Goal: Task Accomplishment & Management: Complete application form

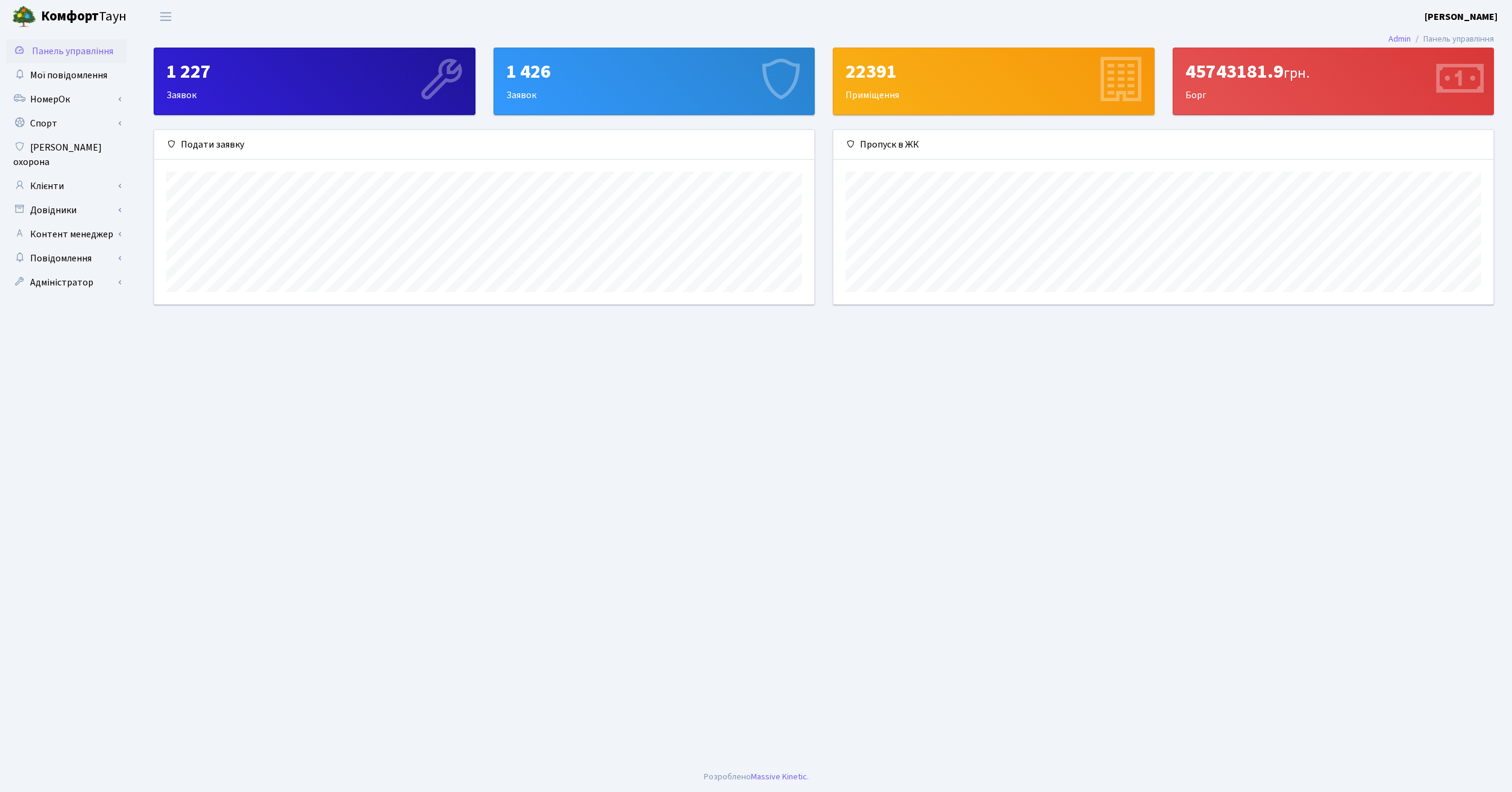
scroll to position [174, 660]
click at [59, 174] on link "Клієнти" at bounding box center [67, 186] width 121 height 24
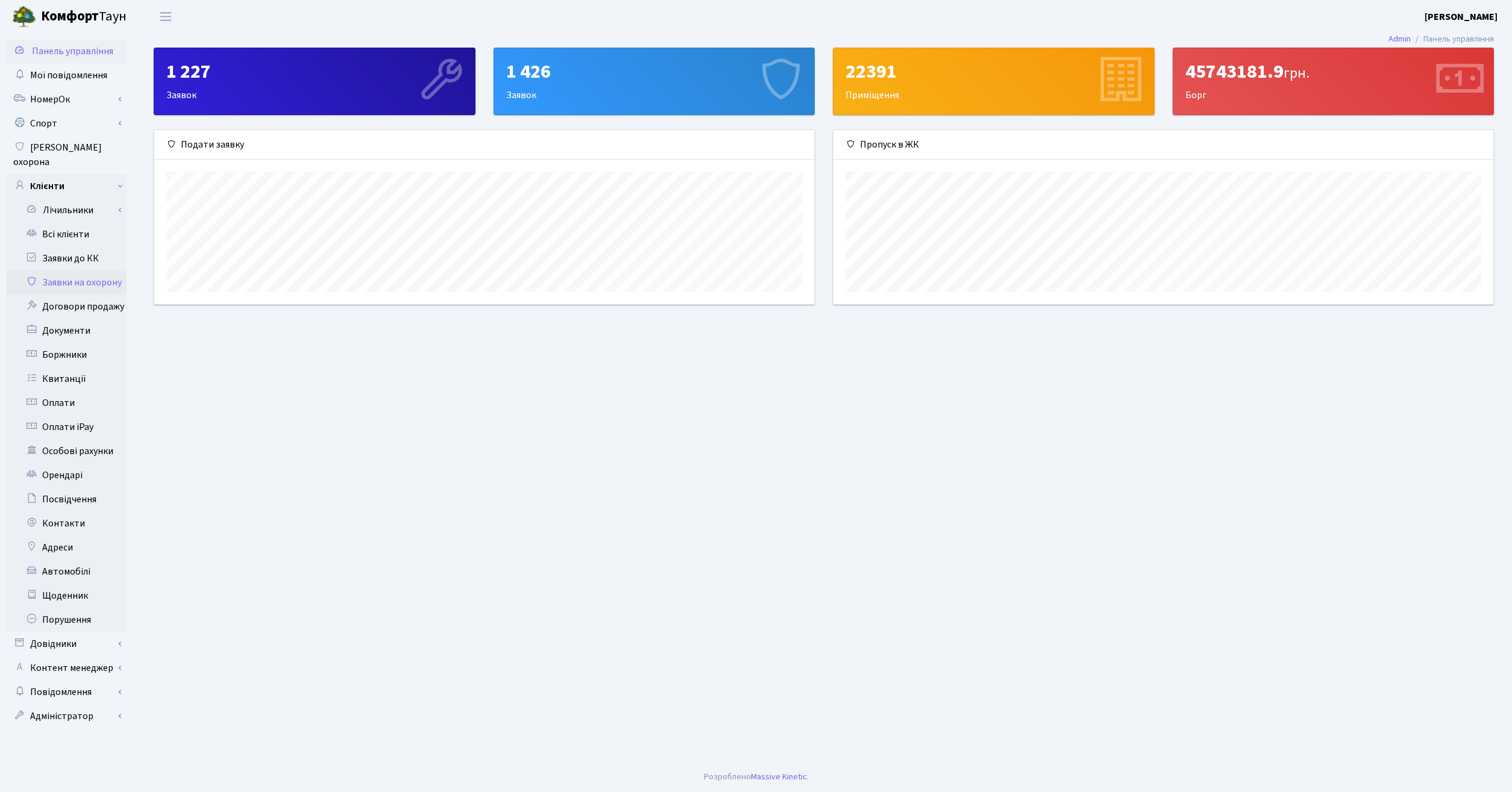
click at [71, 270] on link "Заявки на охорону" at bounding box center [67, 282] width 121 height 24
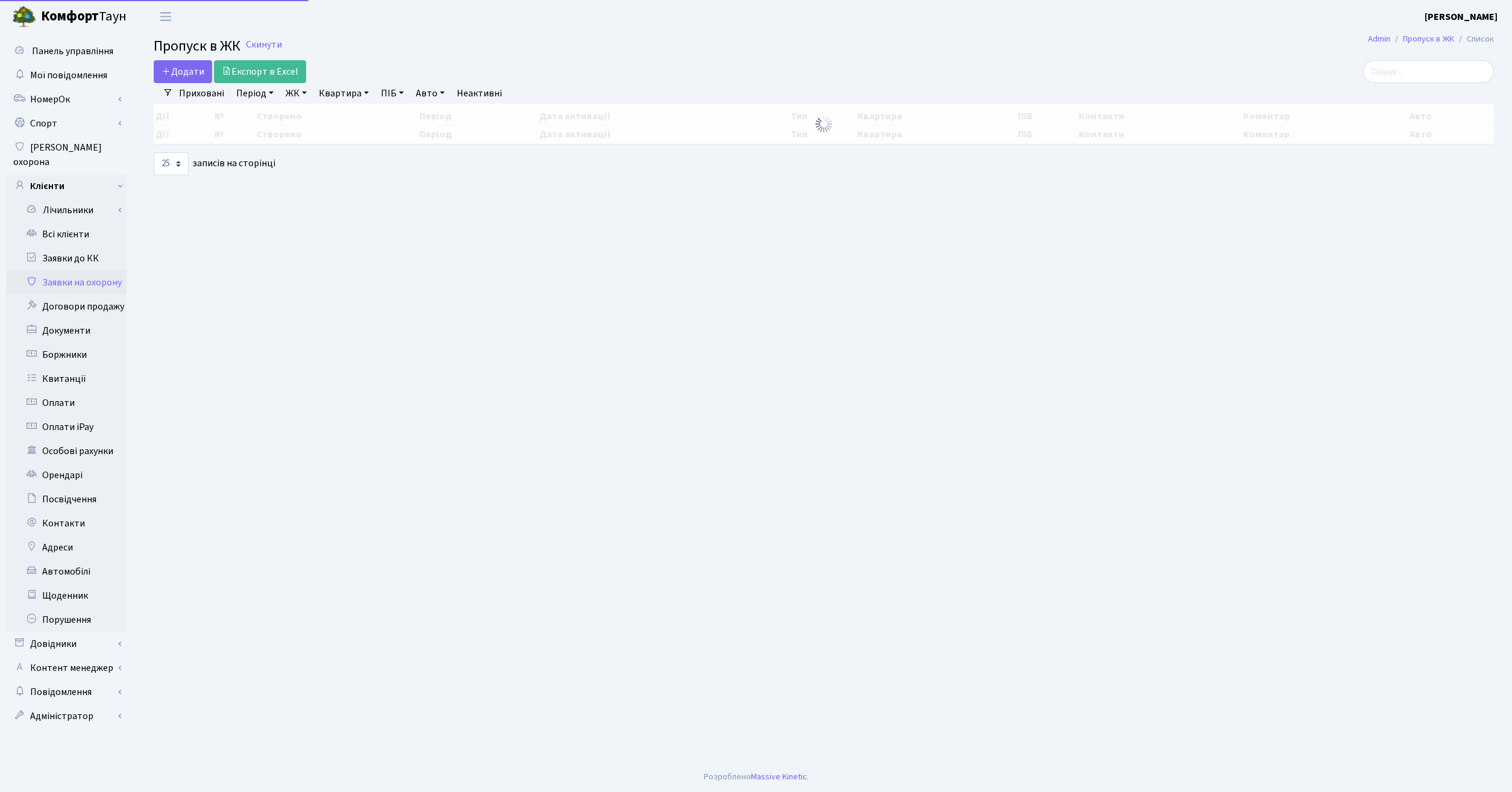
select select "25"
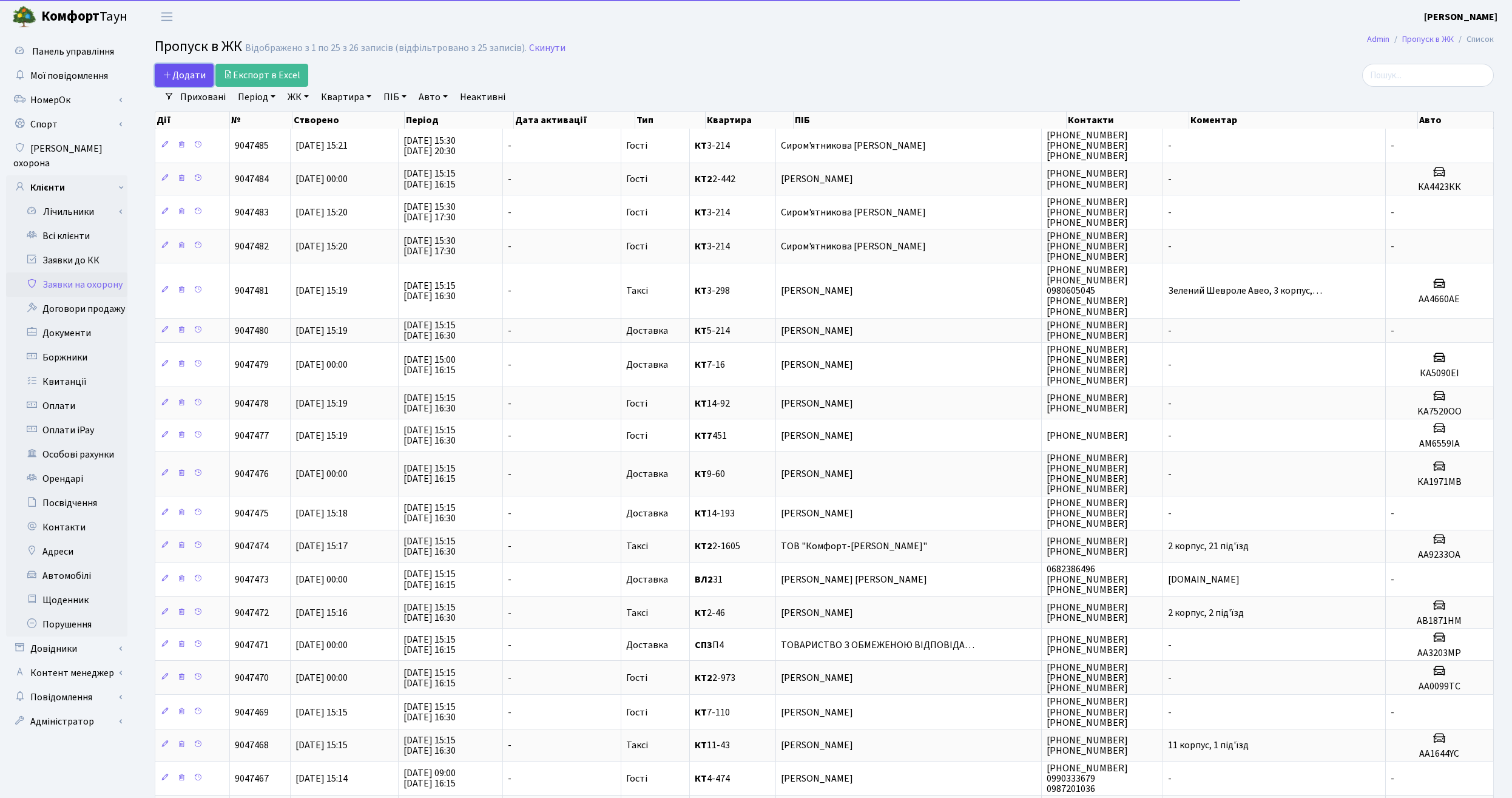
click at [181, 76] on span "Додати" at bounding box center [184, 75] width 43 height 14
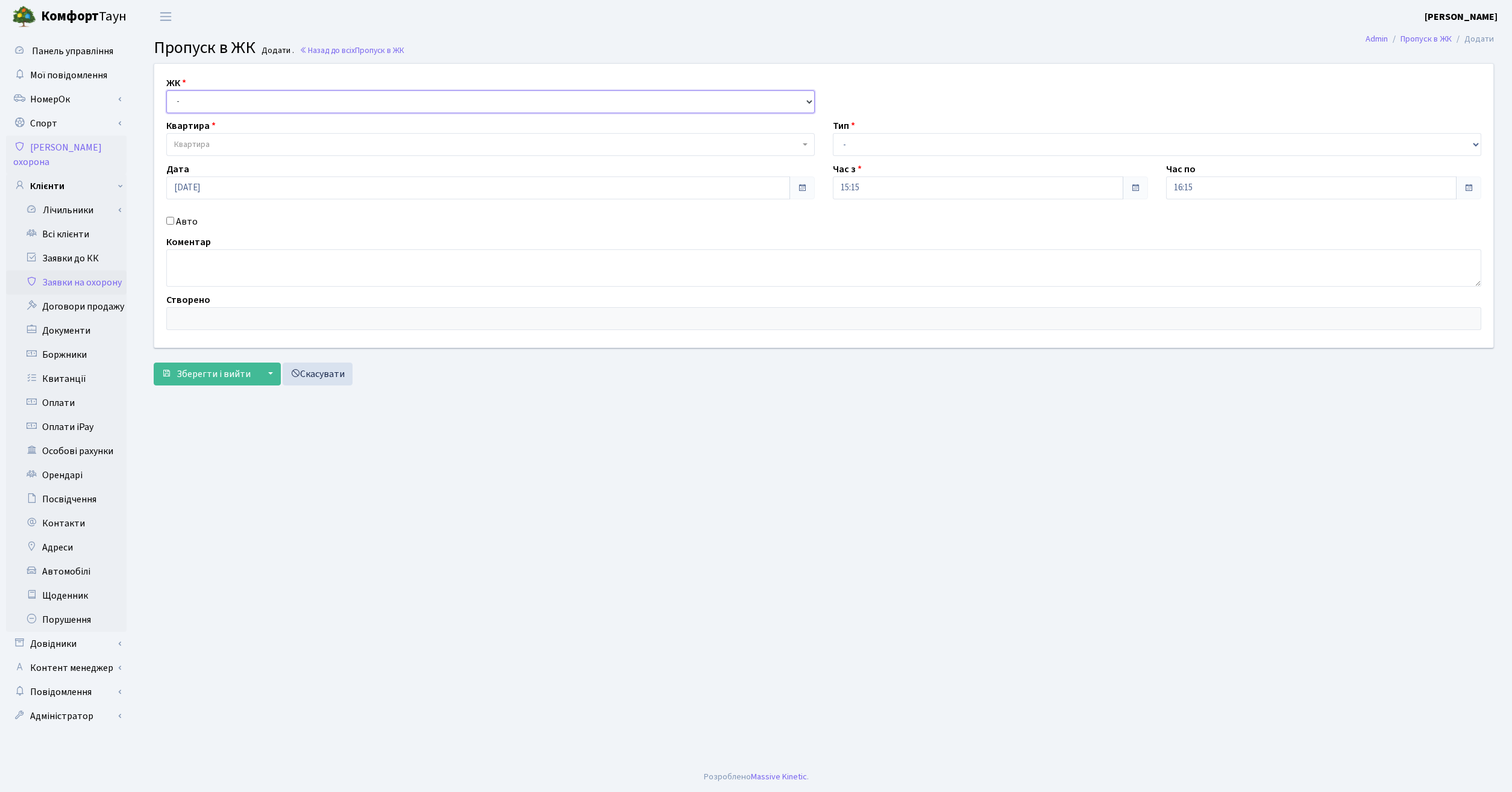
click at [166, 90] on select "- КТ, вул. Регенераторна, 4 ЦП, вул. Джона Маккейна, 7 ТХ, вул. Ділова, 1/2 КТ2…" at bounding box center [491, 101] width 649 height 23
select select "271"
click option "КТ, вул. Регенераторна, 4" at bounding box center [0, 0] width 0 height 0
select select
click at [340, 146] on span "Квартира" at bounding box center [487, 144] width 626 height 12
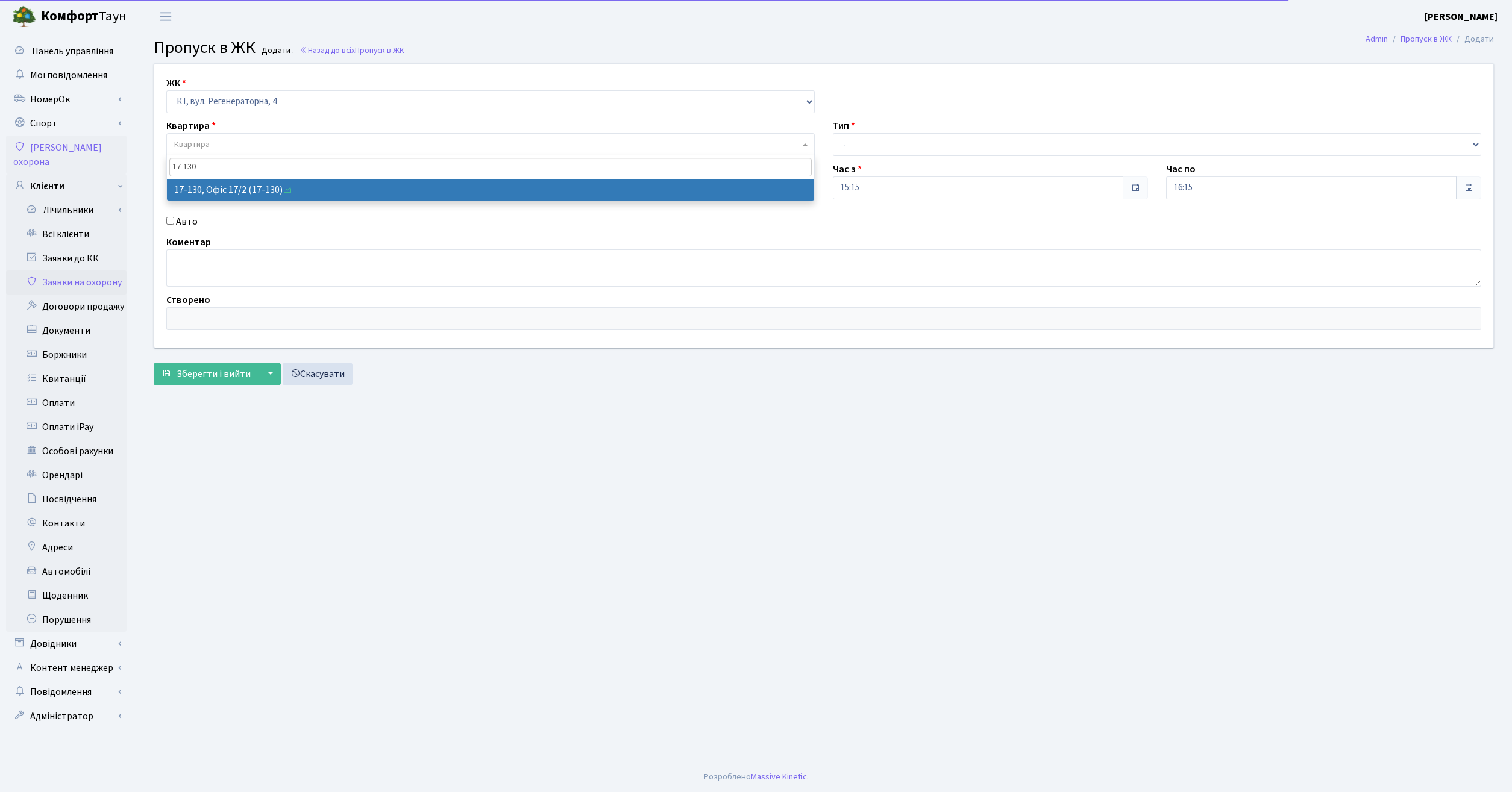
type input "17-130"
select select "46999"
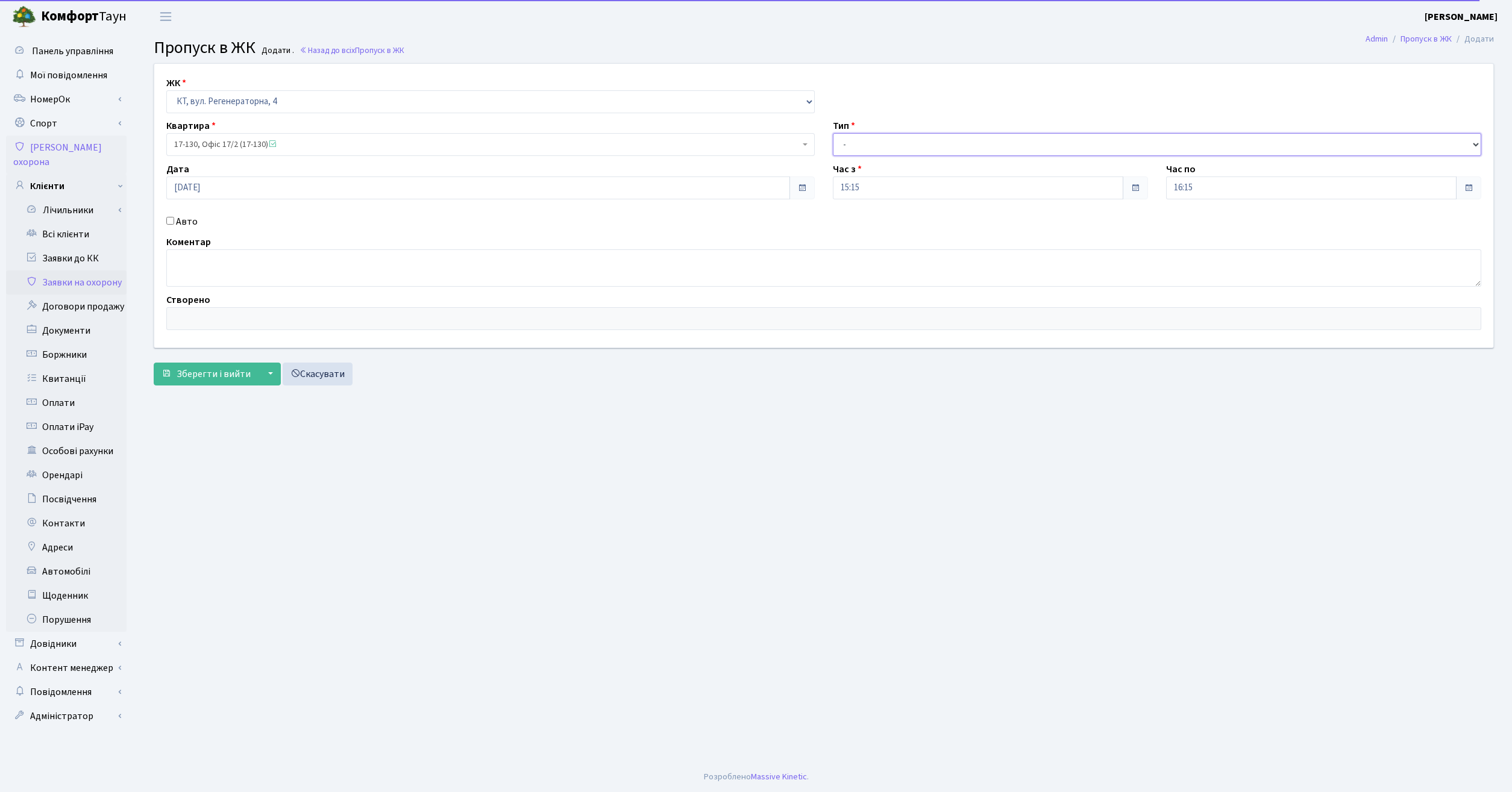
click at [832, 133] on select "- Доставка Таксі Гості Сервіс" at bounding box center [1157, 144] width 649 height 23
select select "1"
click option "Доставка" at bounding box center [0, 0] width 0 height 0
click at [170, 222] on input "Авто" at bounding box center [170, 220] width 8 height 8
checkbox input "true"
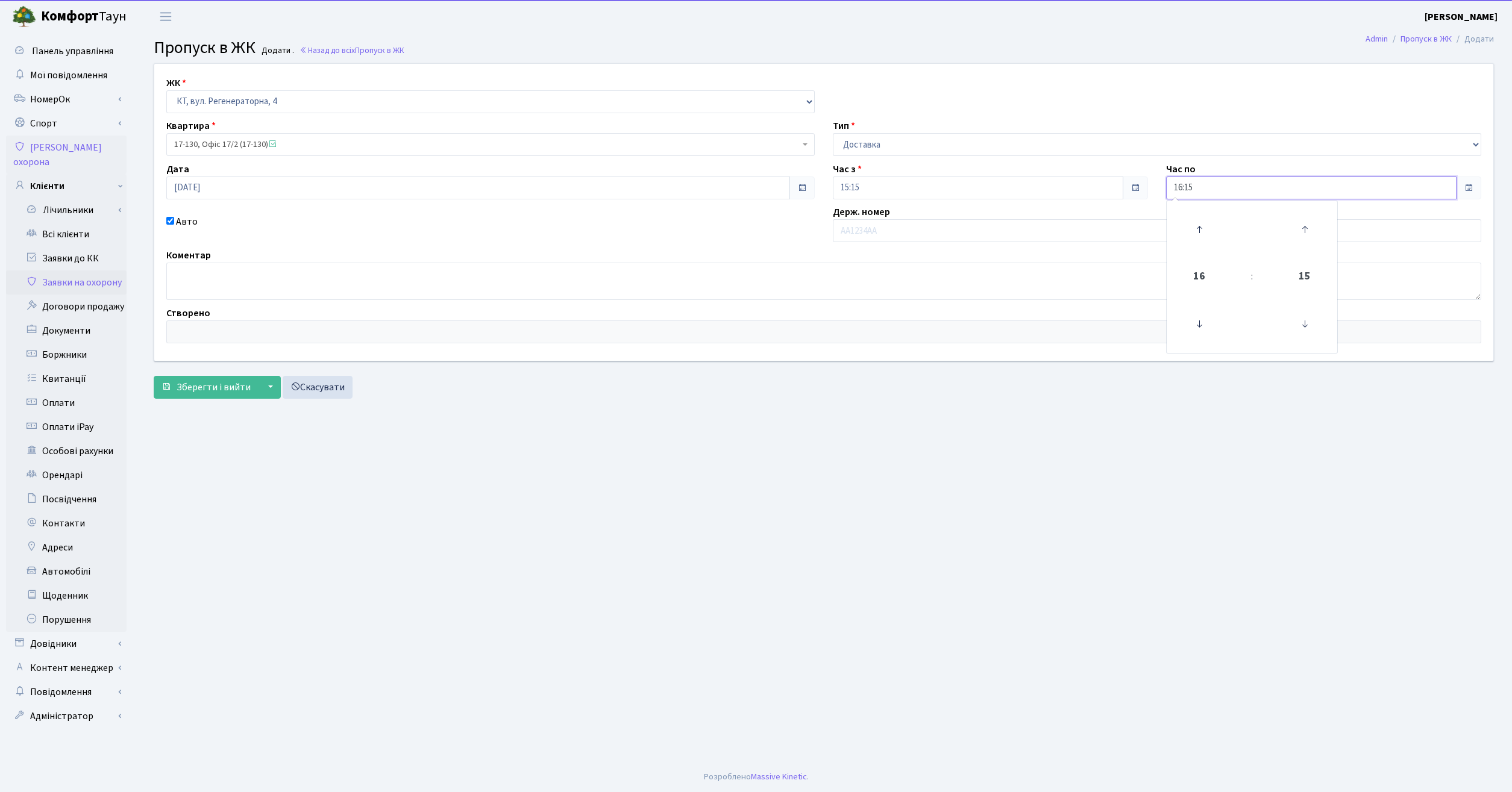
click at [1339, 185] on input "16:15" at bounding box center [1311, 187] width 291 height 23
click at [1201, 230] on icon at bounding box center [1200, 229] width 33 height 33
type input "19:15"
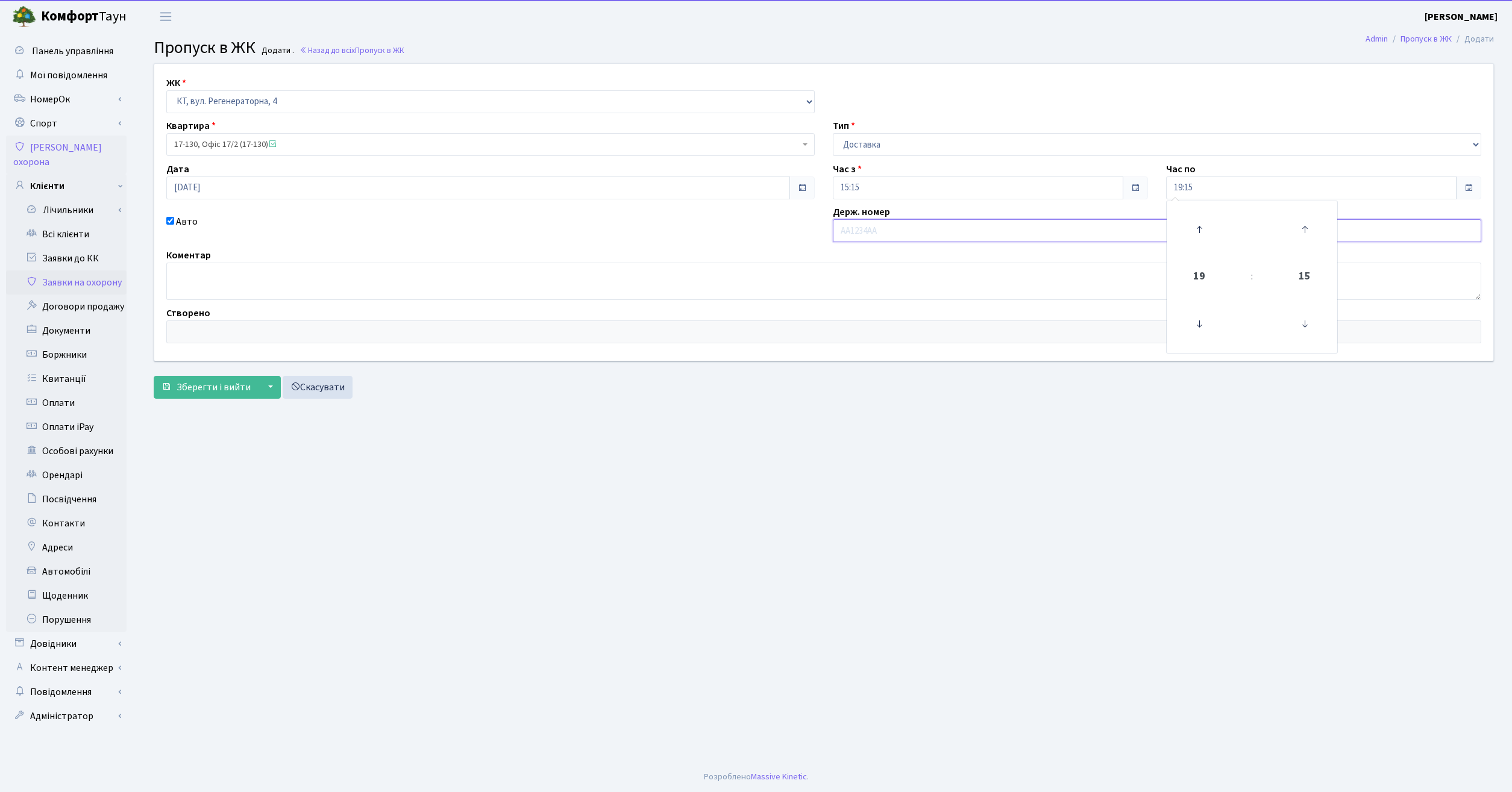
click at [951, 233] on input "text" at bounding box center [1157, 230] width 649 height 23
type input "R"
type input "КА7502АС"
click at [185, 390] on span "Зберегти і вийти" at bounding box center [213, 387] width 74 height 14
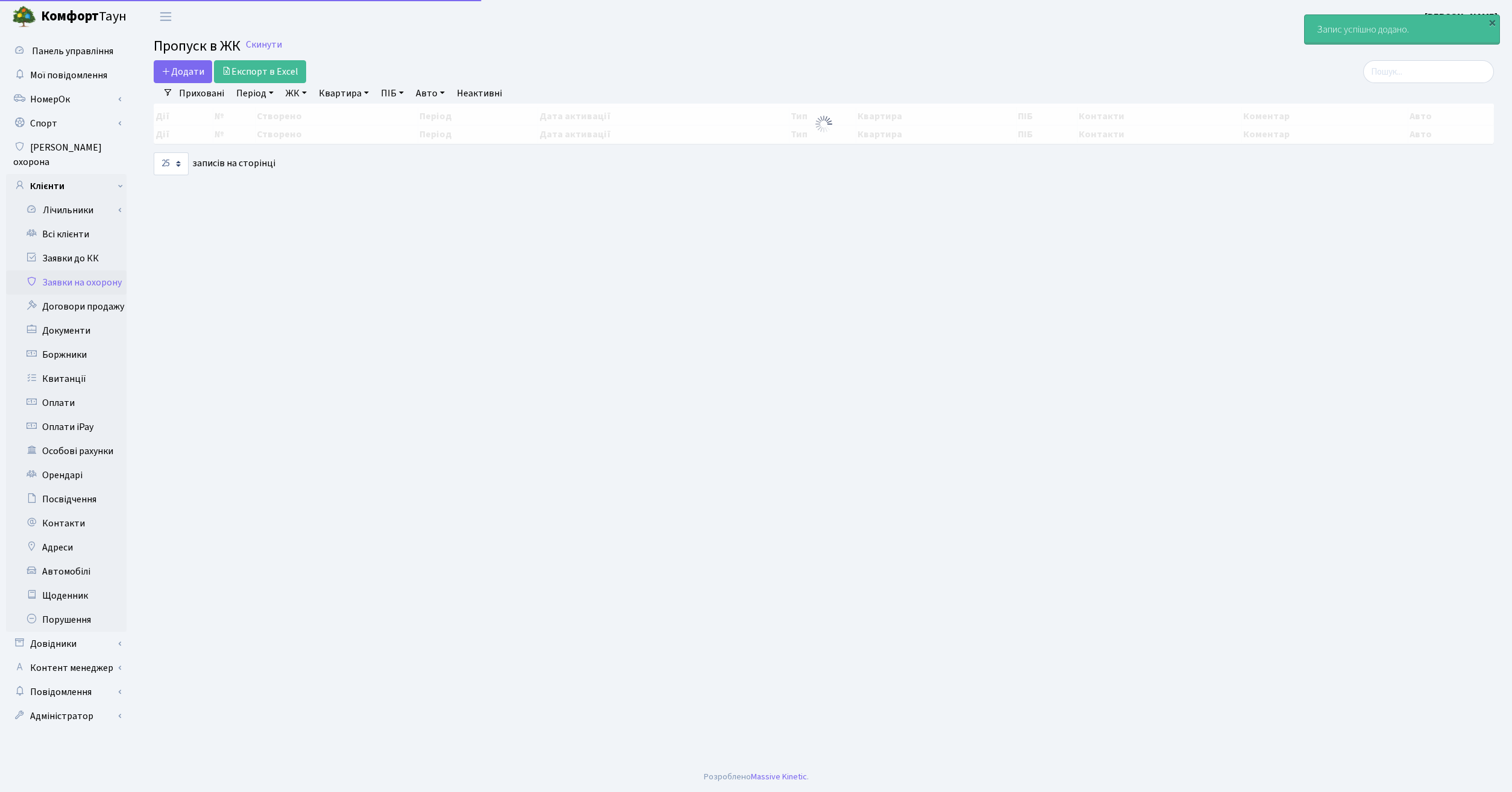
select select "25"
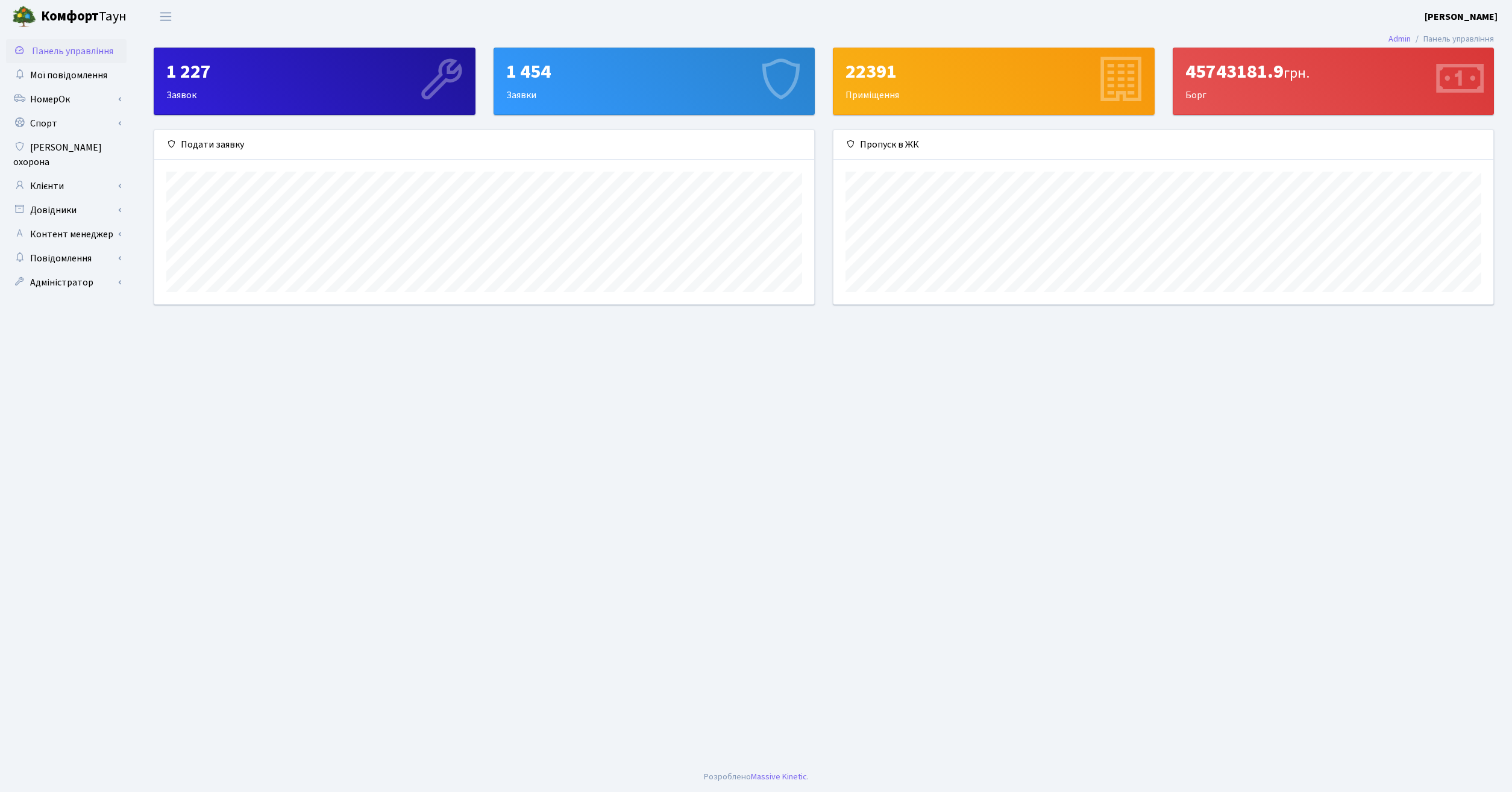
scroll to position [174, 660]
click at [52, 174] on link "Клієнти" at bounding box center [67, 186] width 121 height 24
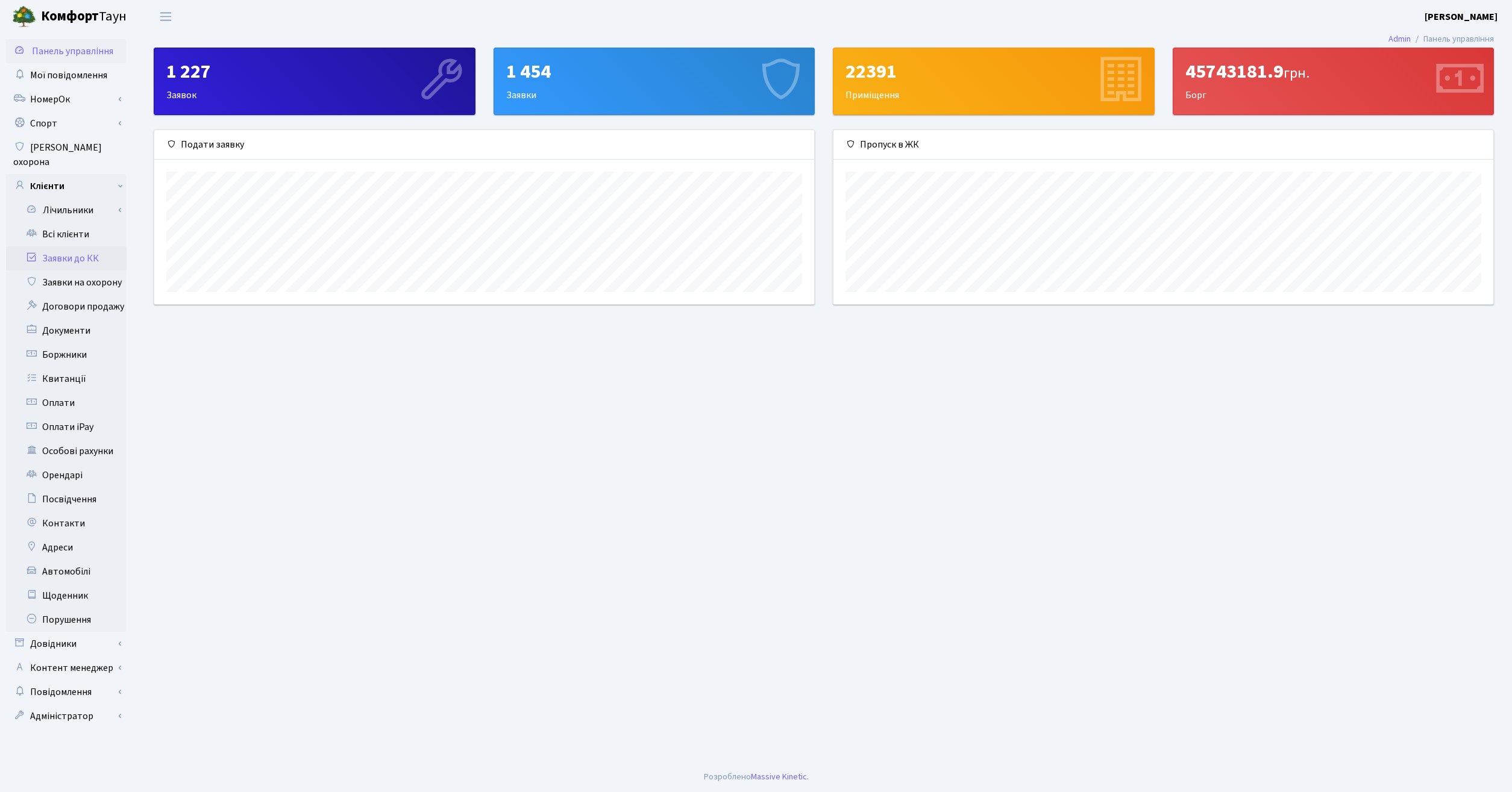
click at [65, 247] on link "Заявки до КК" at bounding box center [67, 259] width 121 height 24
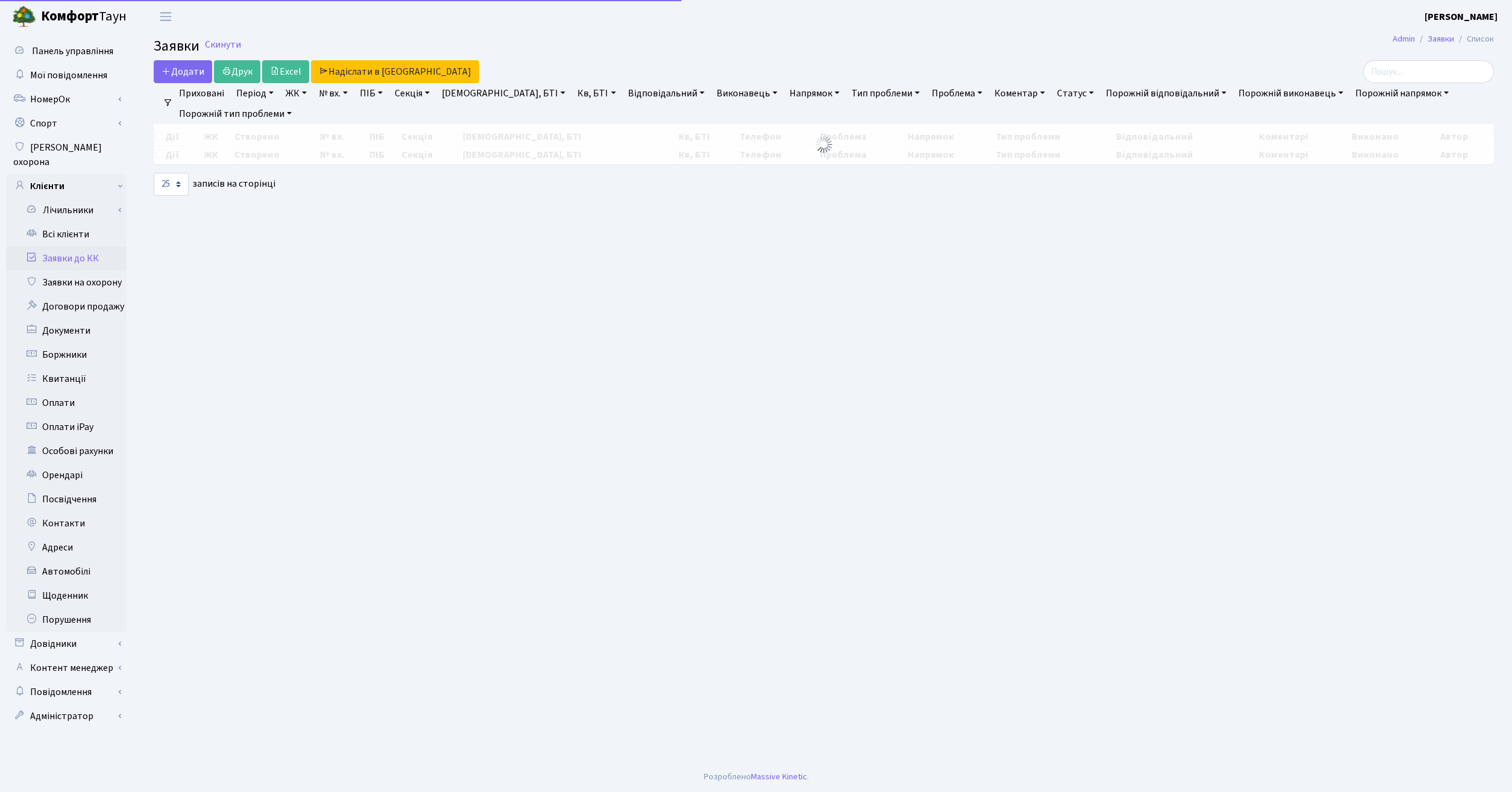
select select "25"
click at [67, 178] on link "Клієнти" at bounding box center [67, 186] width 121 height 24
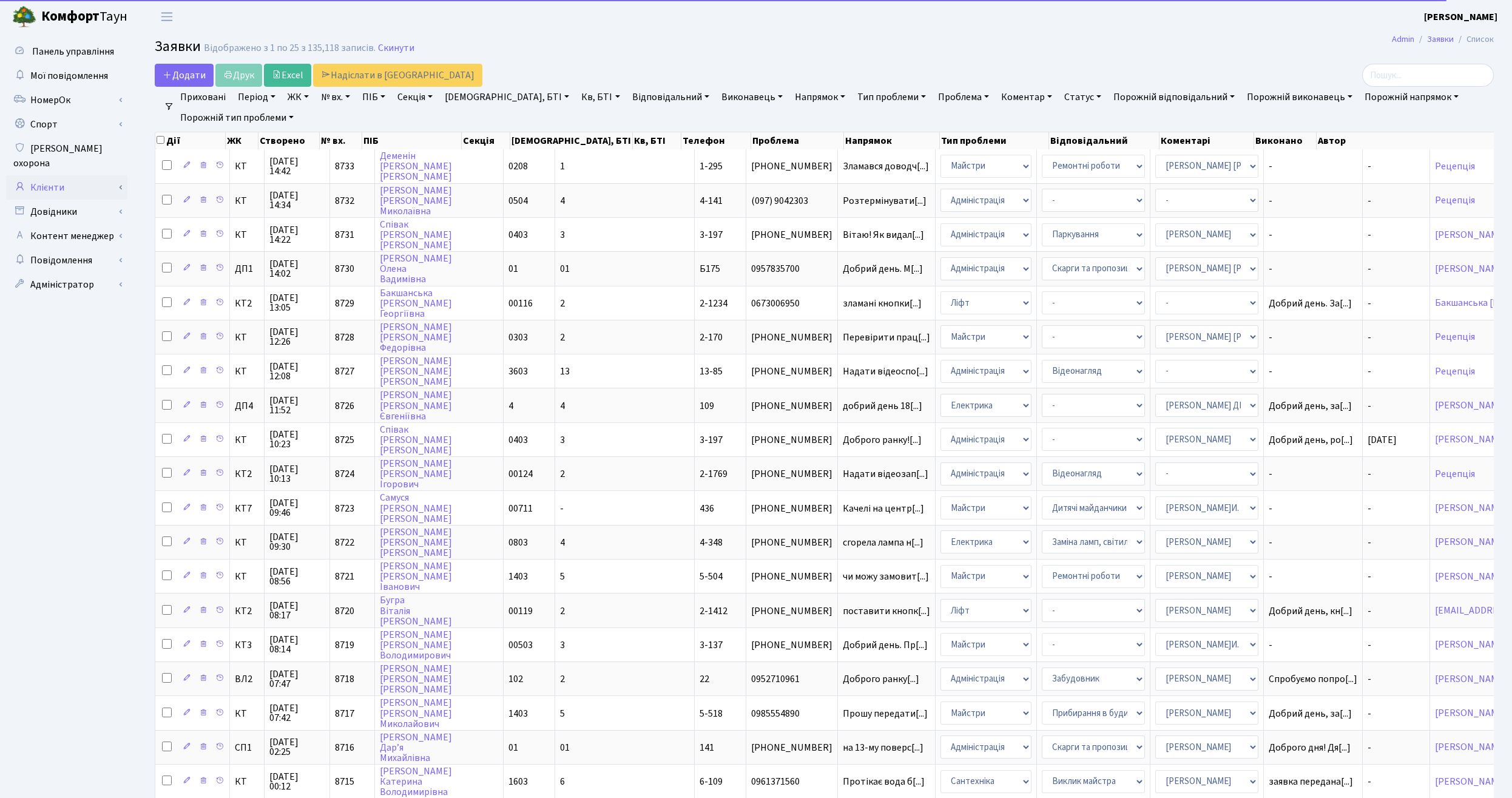
click at [65, 179] on link "Клієнти" at bounding box center [67, 188] width 121 height 24
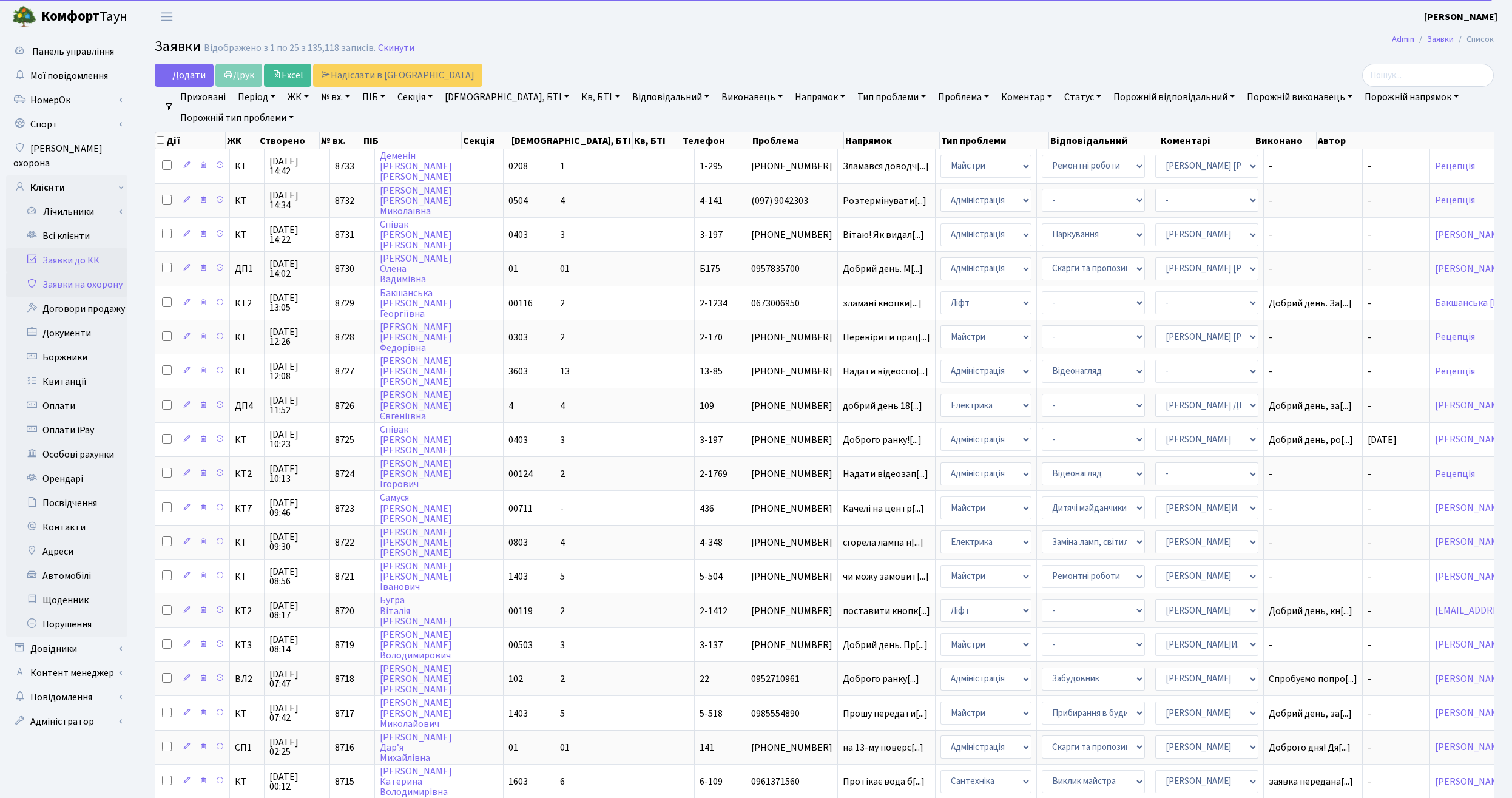
click at [74, 272] on link "Заявки на охорону" at bounding box center [67, 284] width 121 height 24
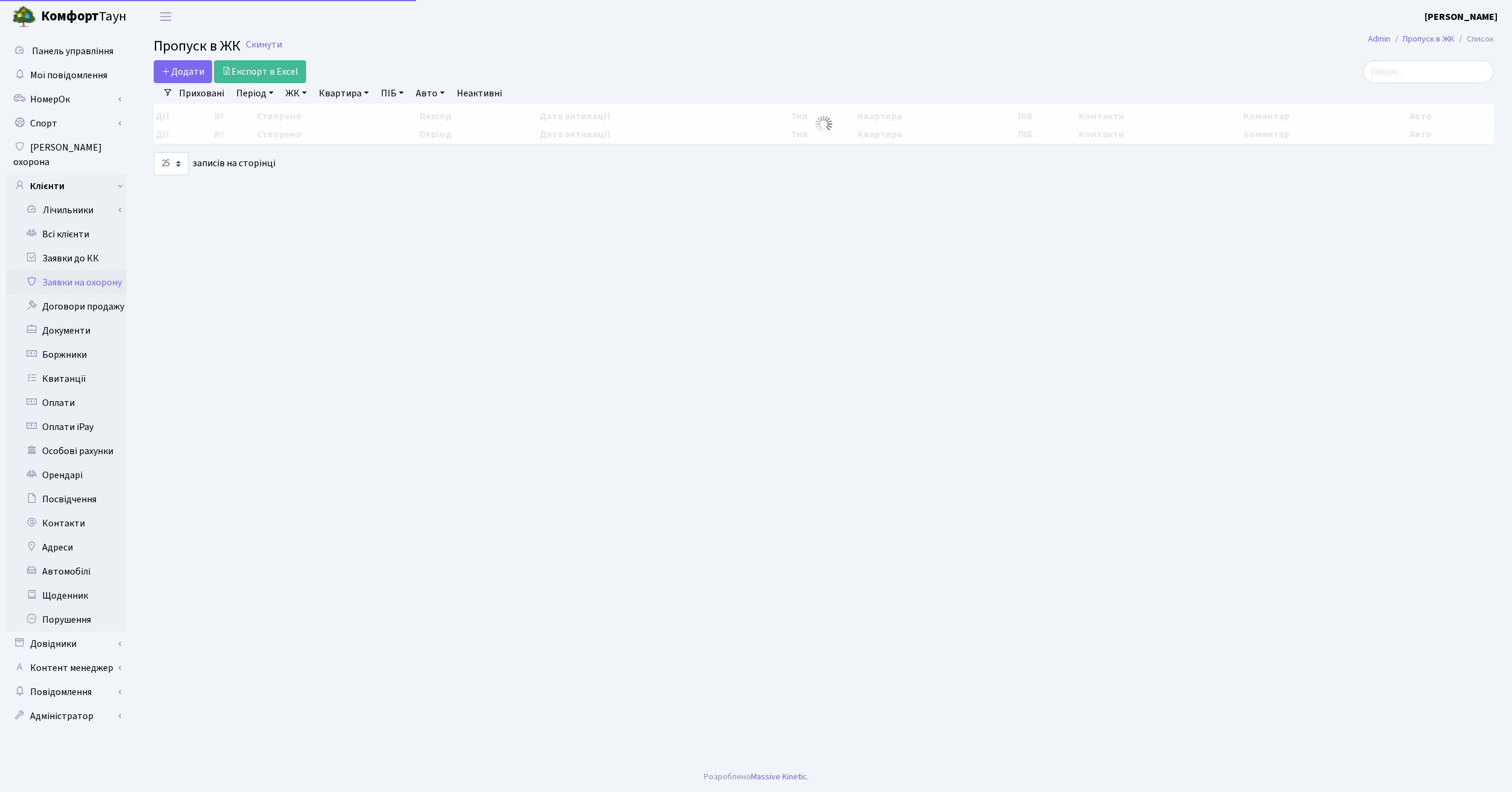
select select "25"
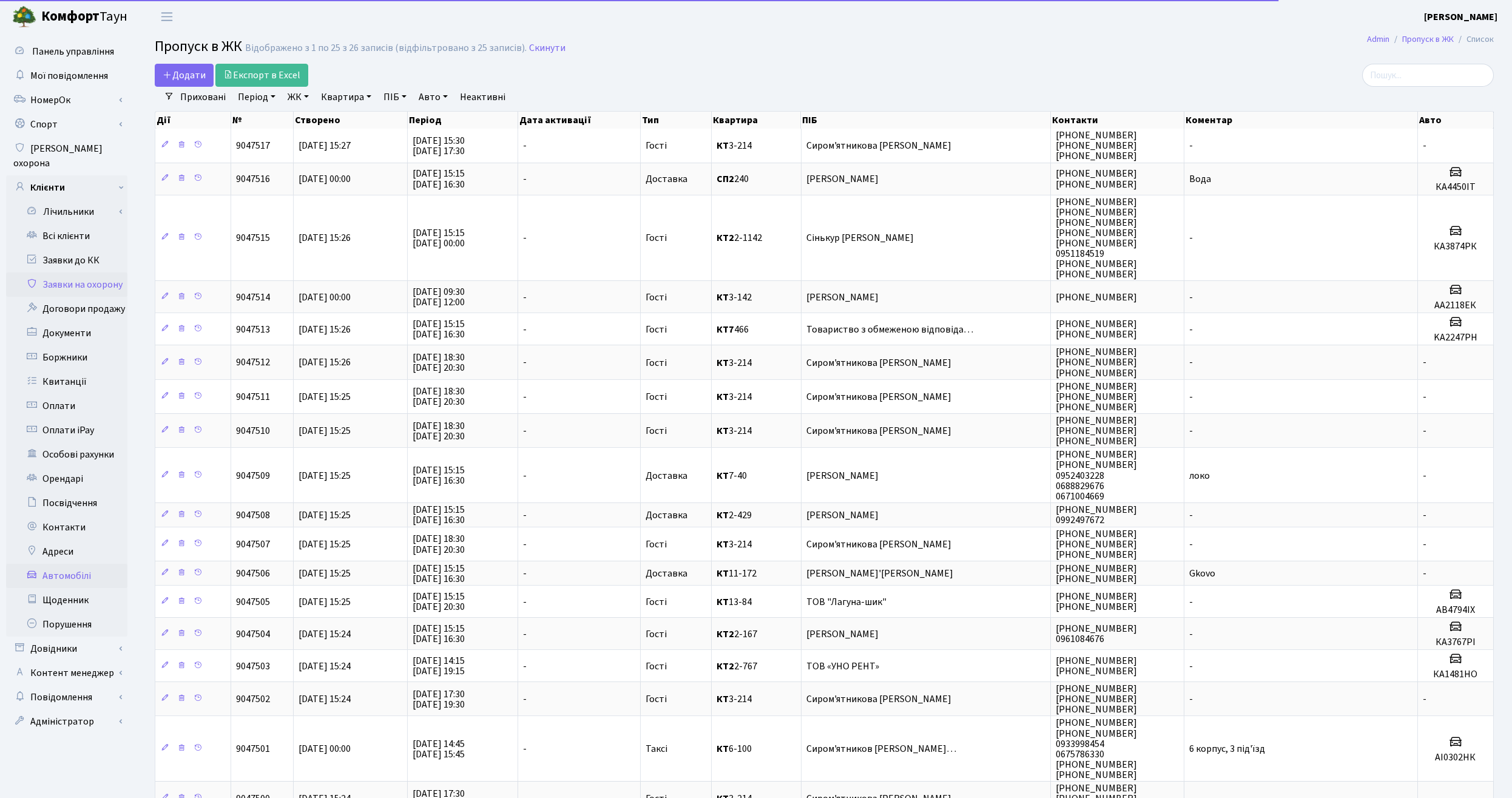
click at [80, 566] on link "Автомобілі" at bounding box center [67, 576] width 121 height 24
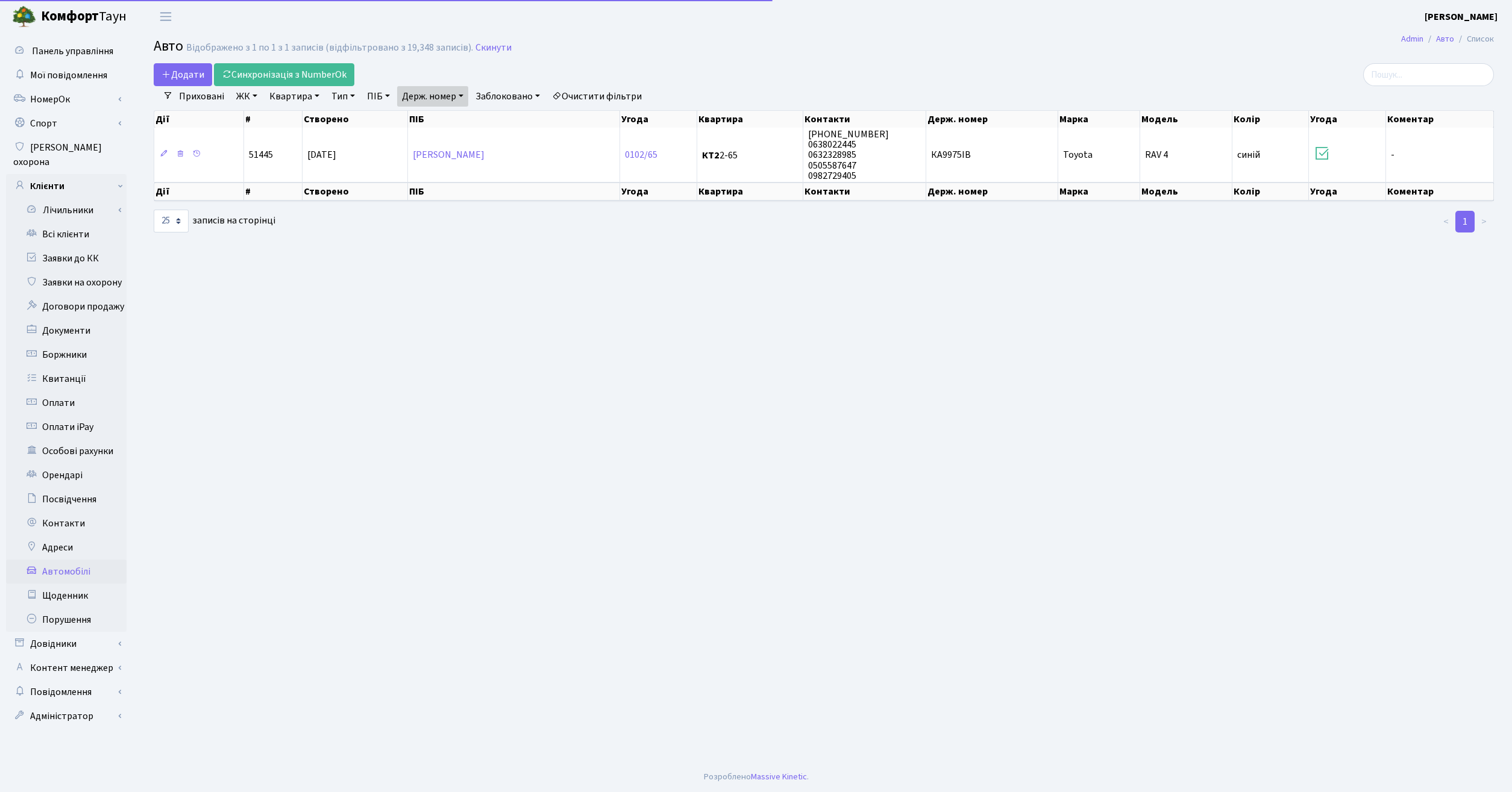
select select "25"
click at [460, 98] on link "Держ. номер" at bounding box center [433, 96] width 71 height 20
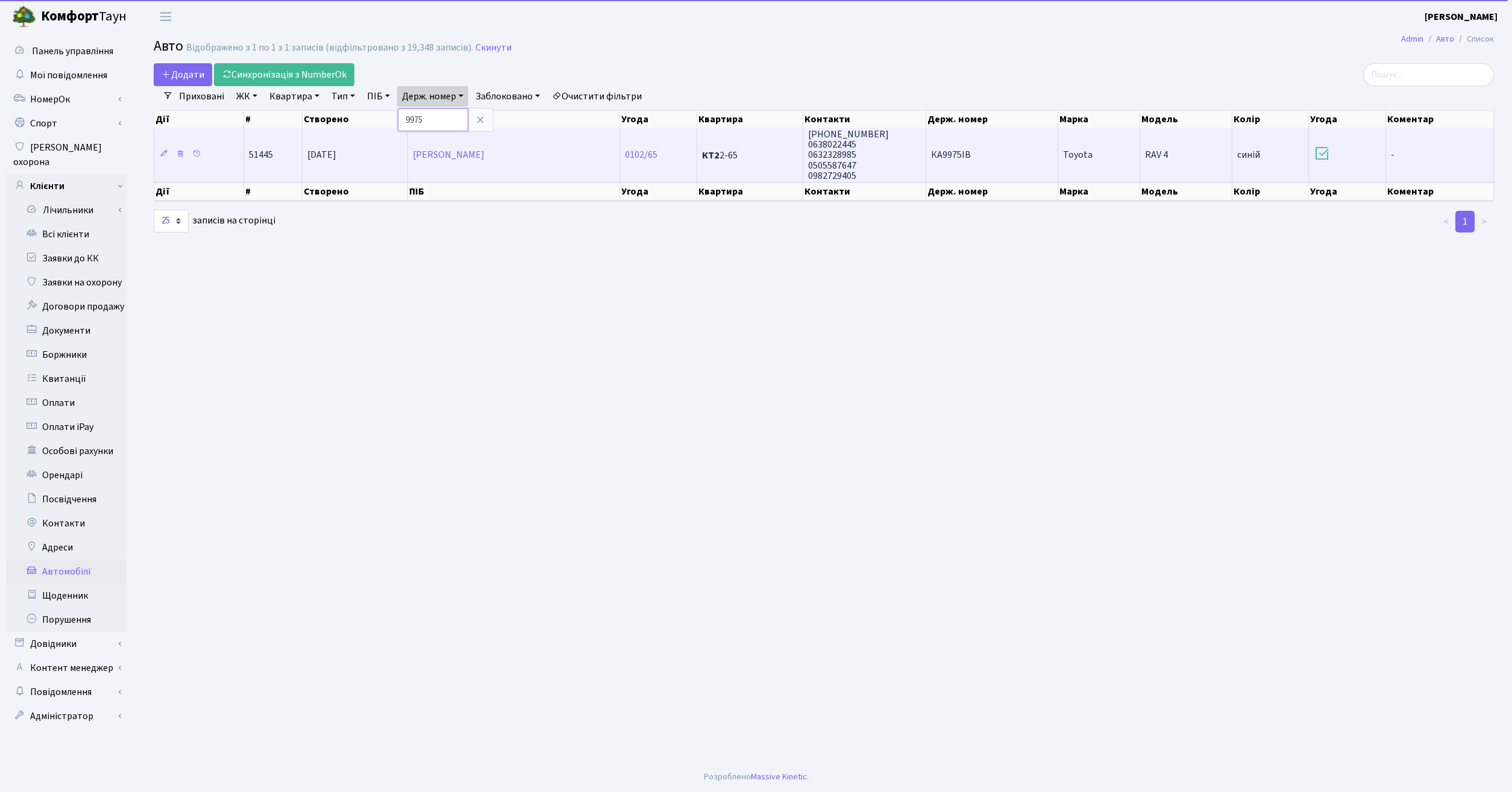
drag, startPoint x: 440, startPoint y: 115, endPoint x: 284, endPoint y: 131, distance: 156.8
click at [397, 131] on input "9975" at bounding box center [432, 120] width 70 height 23
type input "7502"
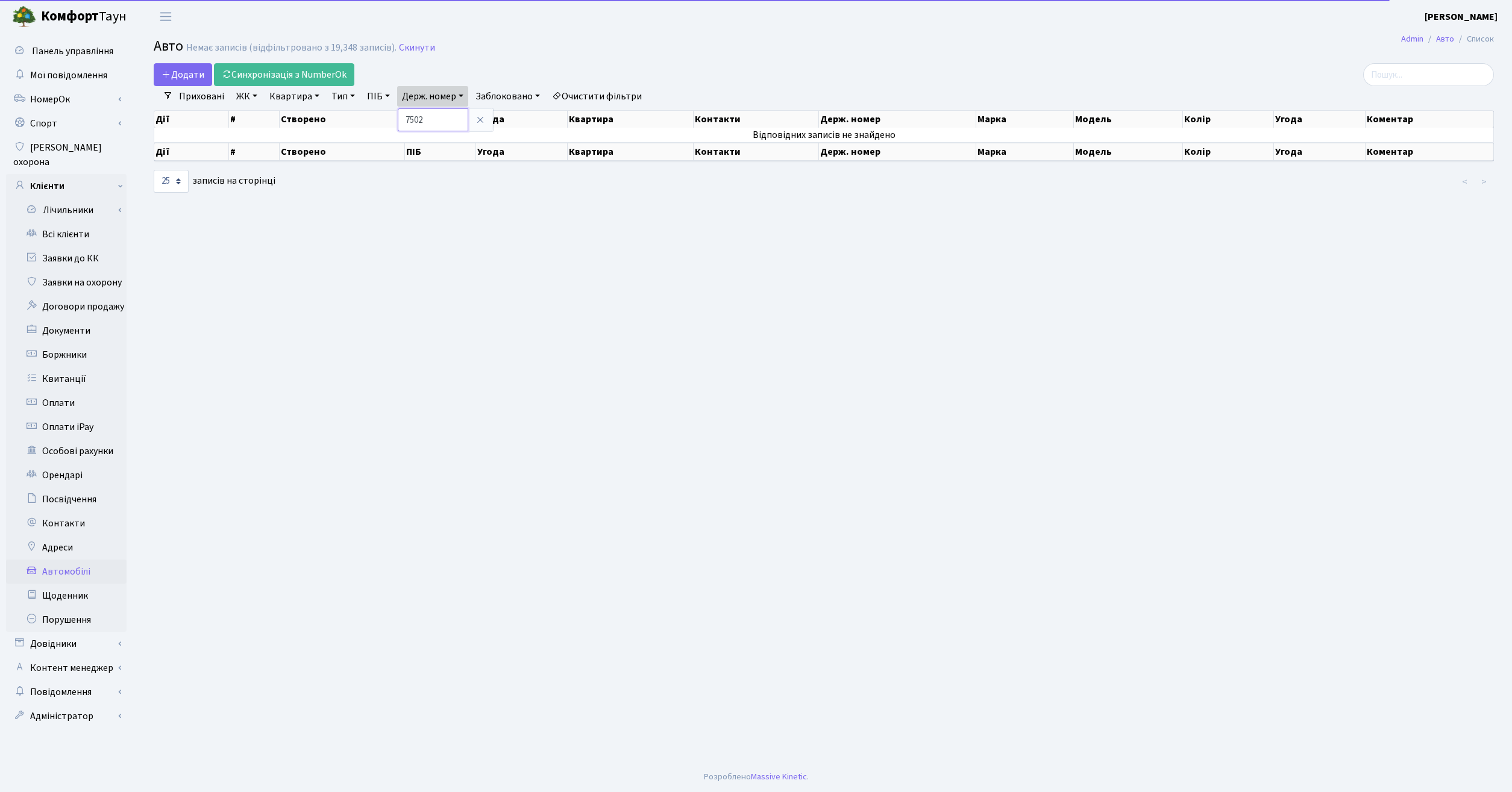
drag, startPoint x: 438, startPoint y: 118, endPoint x: 369, endPoint y: 126, distance: 69.5
click at [397, 127] on input "7502" at bounding box center [432, 120] width 70 height 23
click at [433, 379] on main "Admin Авто Список Авто Немає записів (відфільтровано з 19,348 записів). Скинути…" at bounding box center [823, 397] width 1376 height 729
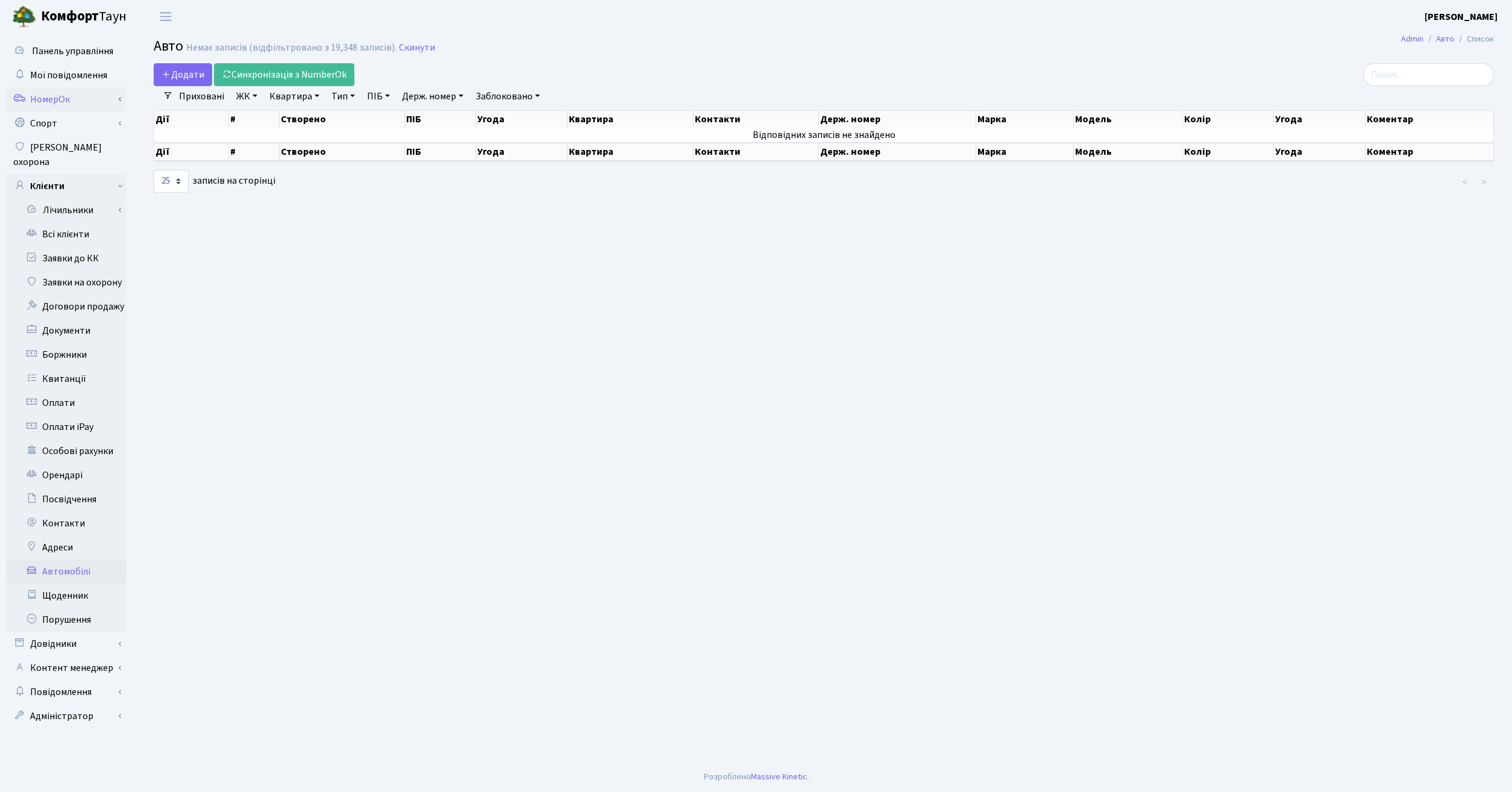
click at [71, 100] on link "НомерОк" at bounding box center [67, 100] width 121 height 24
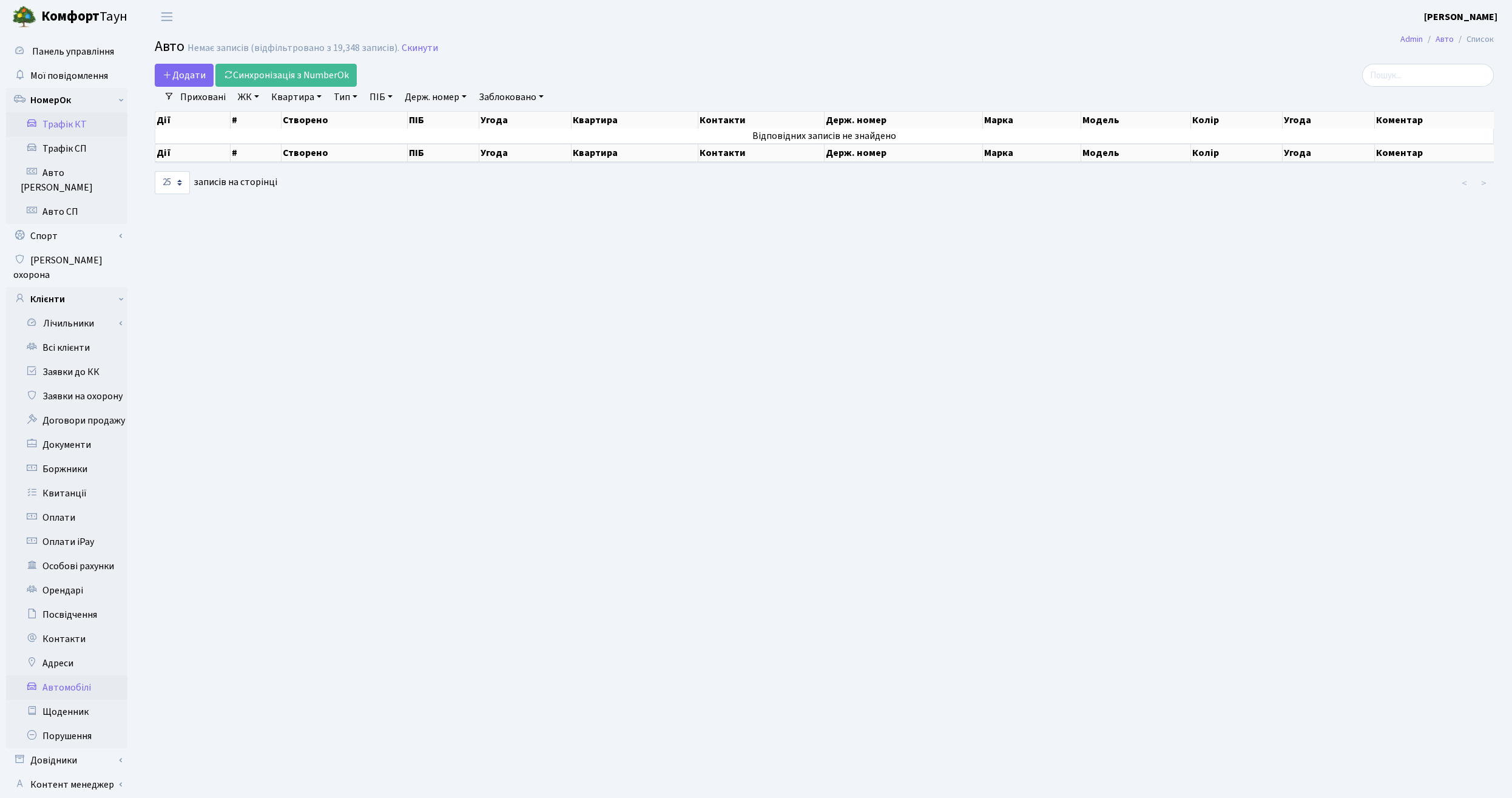
click at [74, 124] on link "Трафік КТ" at bounding box center [67, 124] width 121 height 24
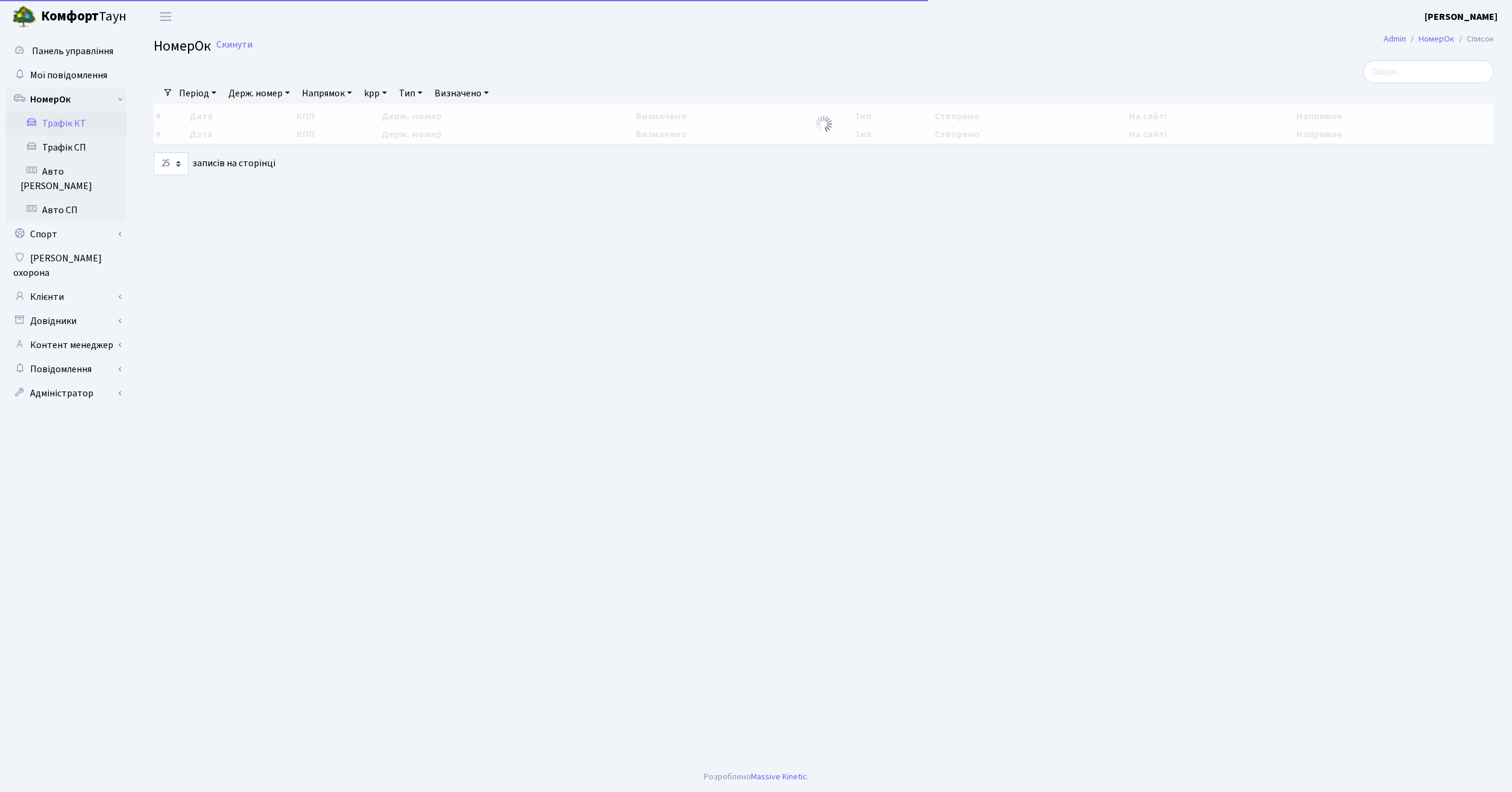
select select "25"
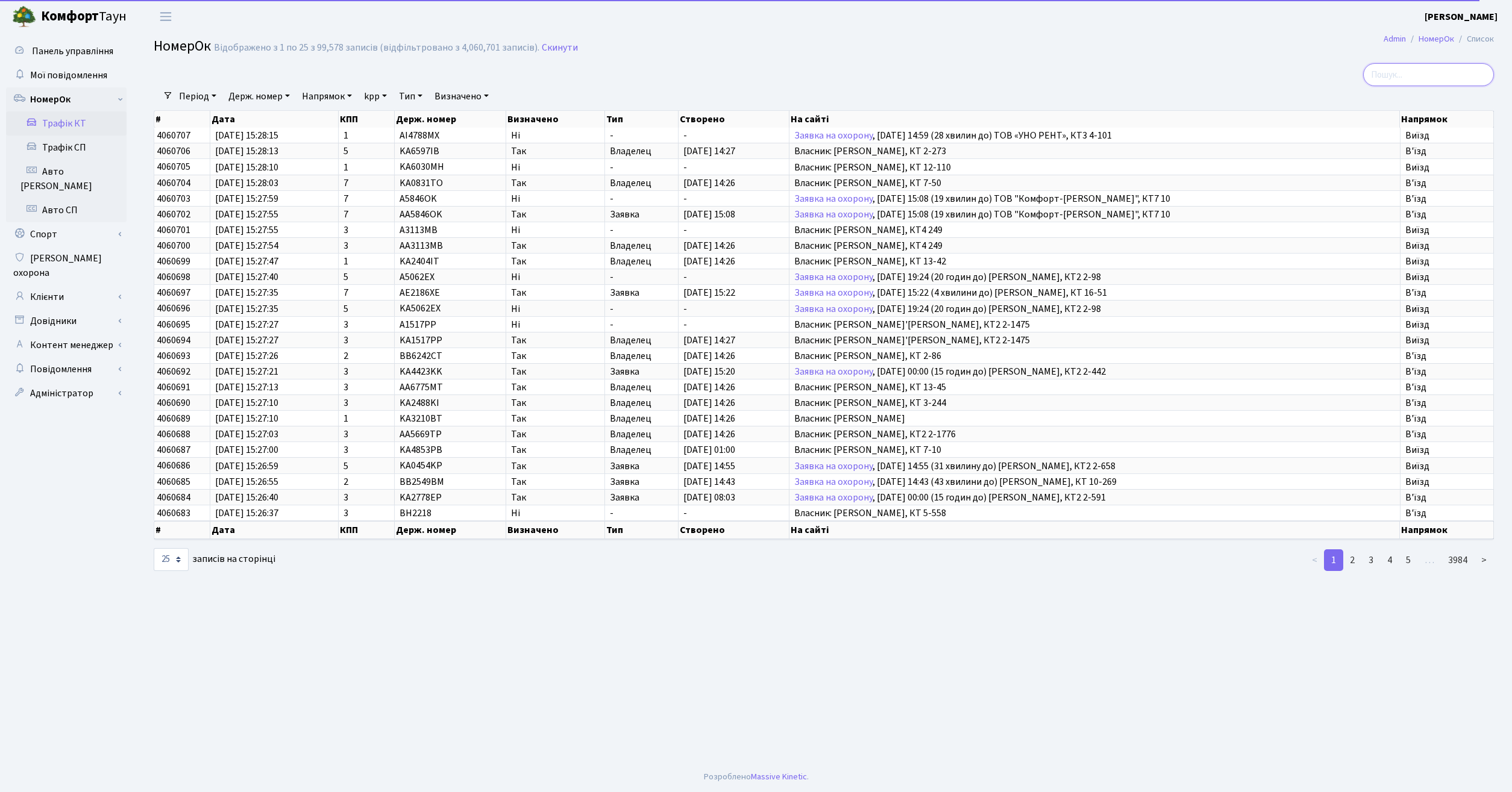
click at [1428, 75] on input "search" at bounding box center [1428, 74] width 131 height 23
type input "7502"
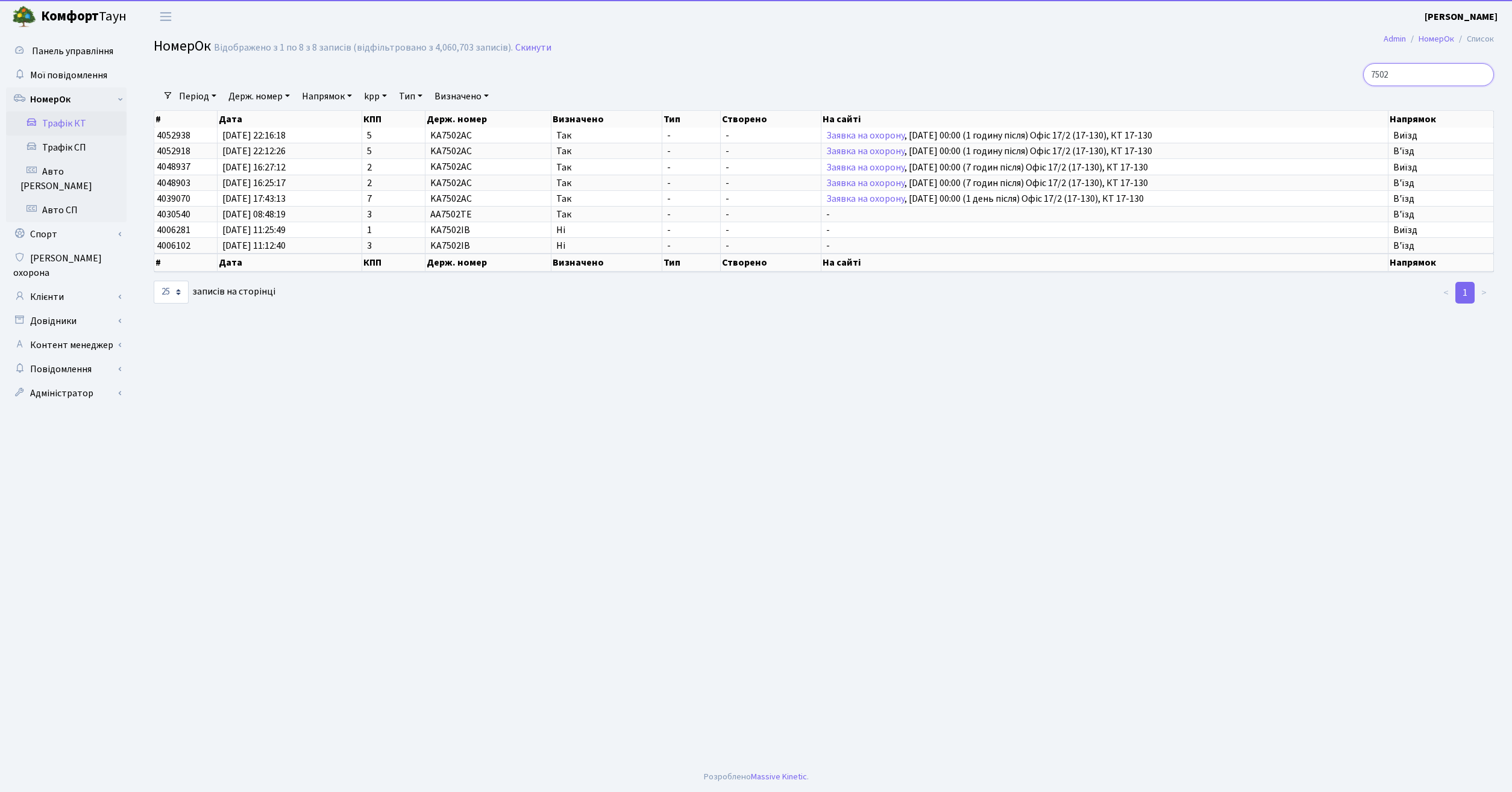
drag, startPoint x: 1438, startPoint y: 72, endPoint x: 1291, endPoint y: 80, distance: 147.2
click at [1363, 80] on input "7502" at bounding box center [1428, 74] width 131 height 23
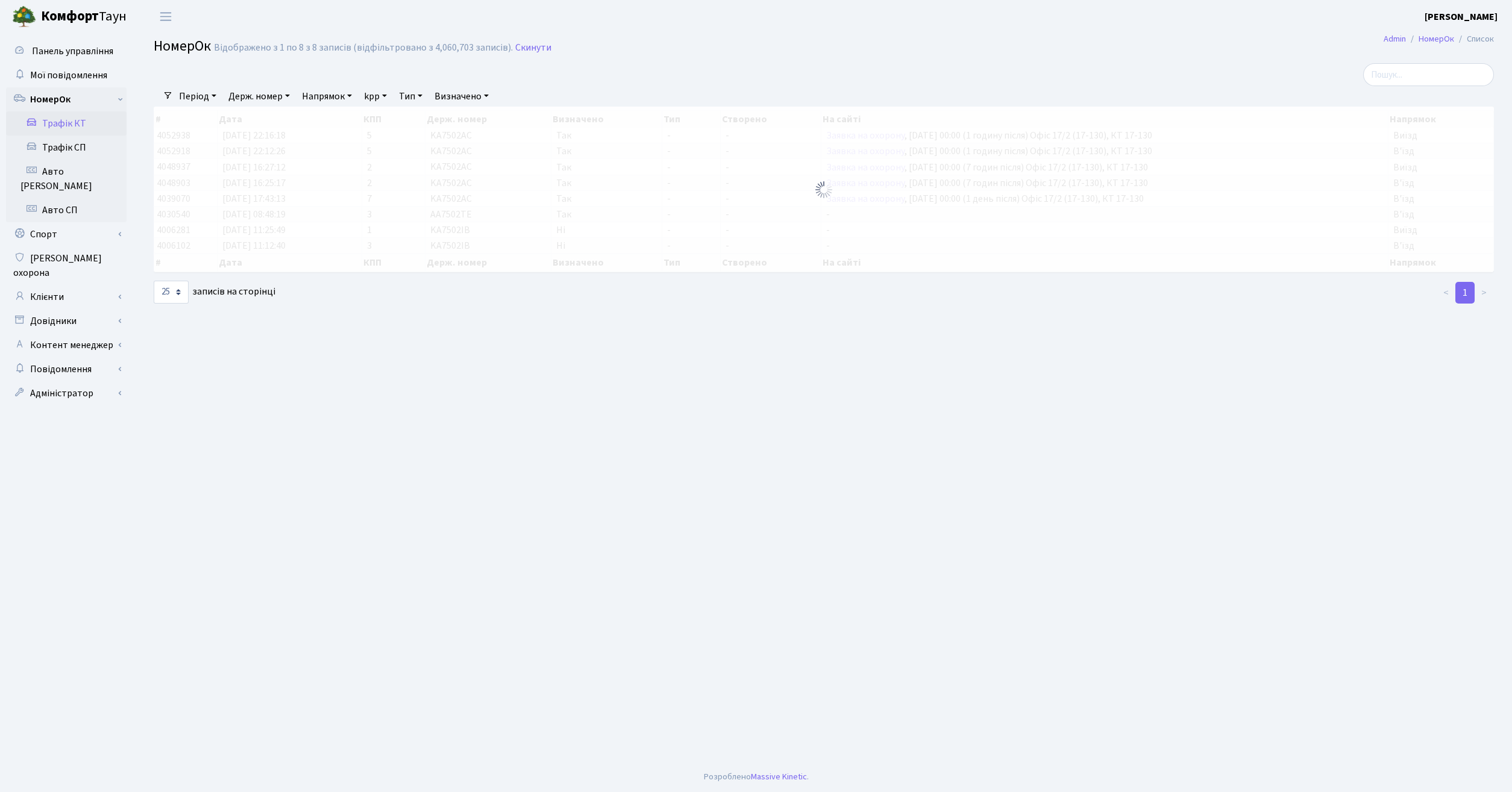
click at [284, 90] on link "Держ. номер" at bounding box center [259, 96] width 71 height 20
click at [271, 121] on input "text" at bounding box center [259, 120] width 70 height 23
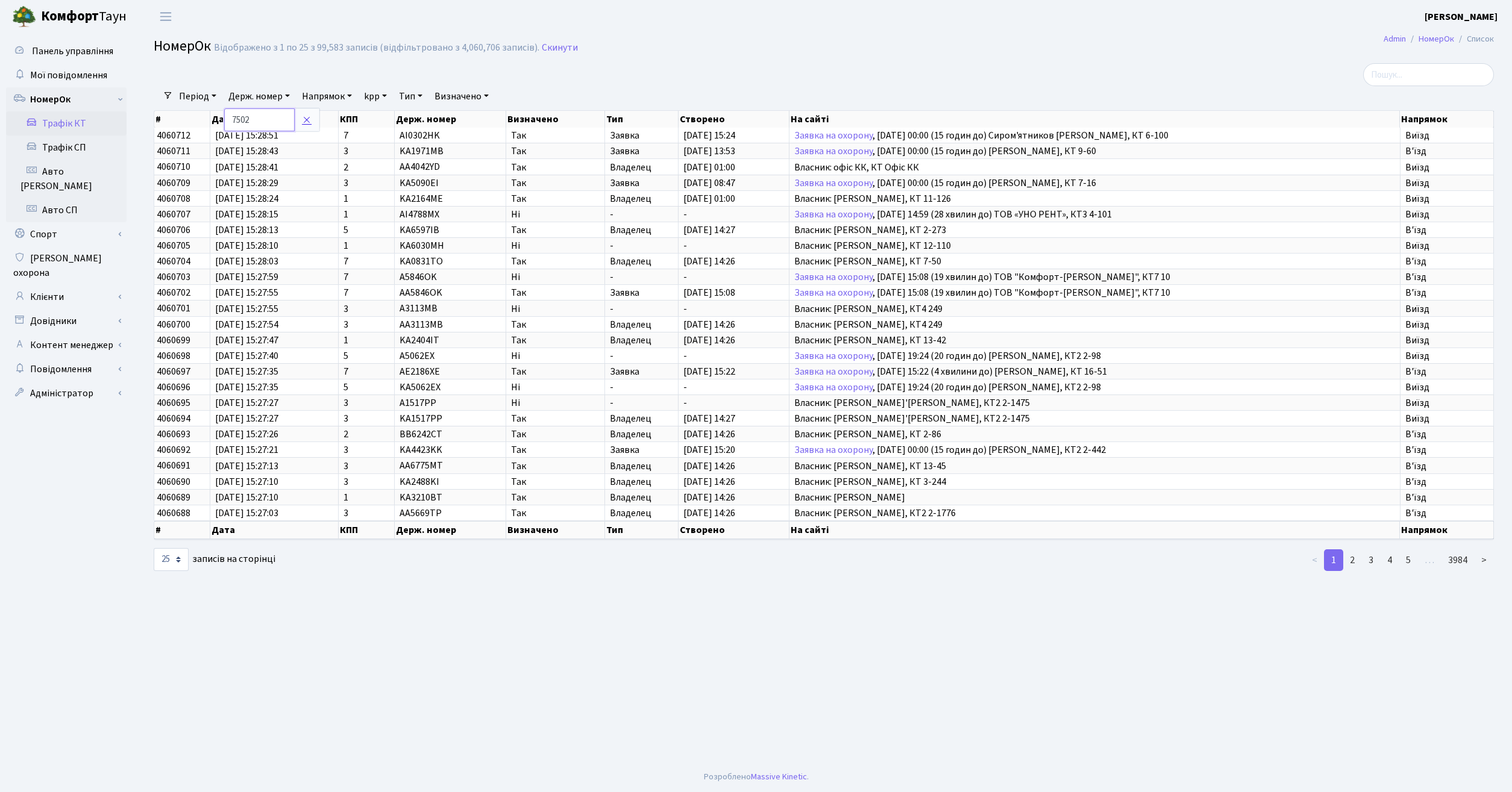
type input "7502"
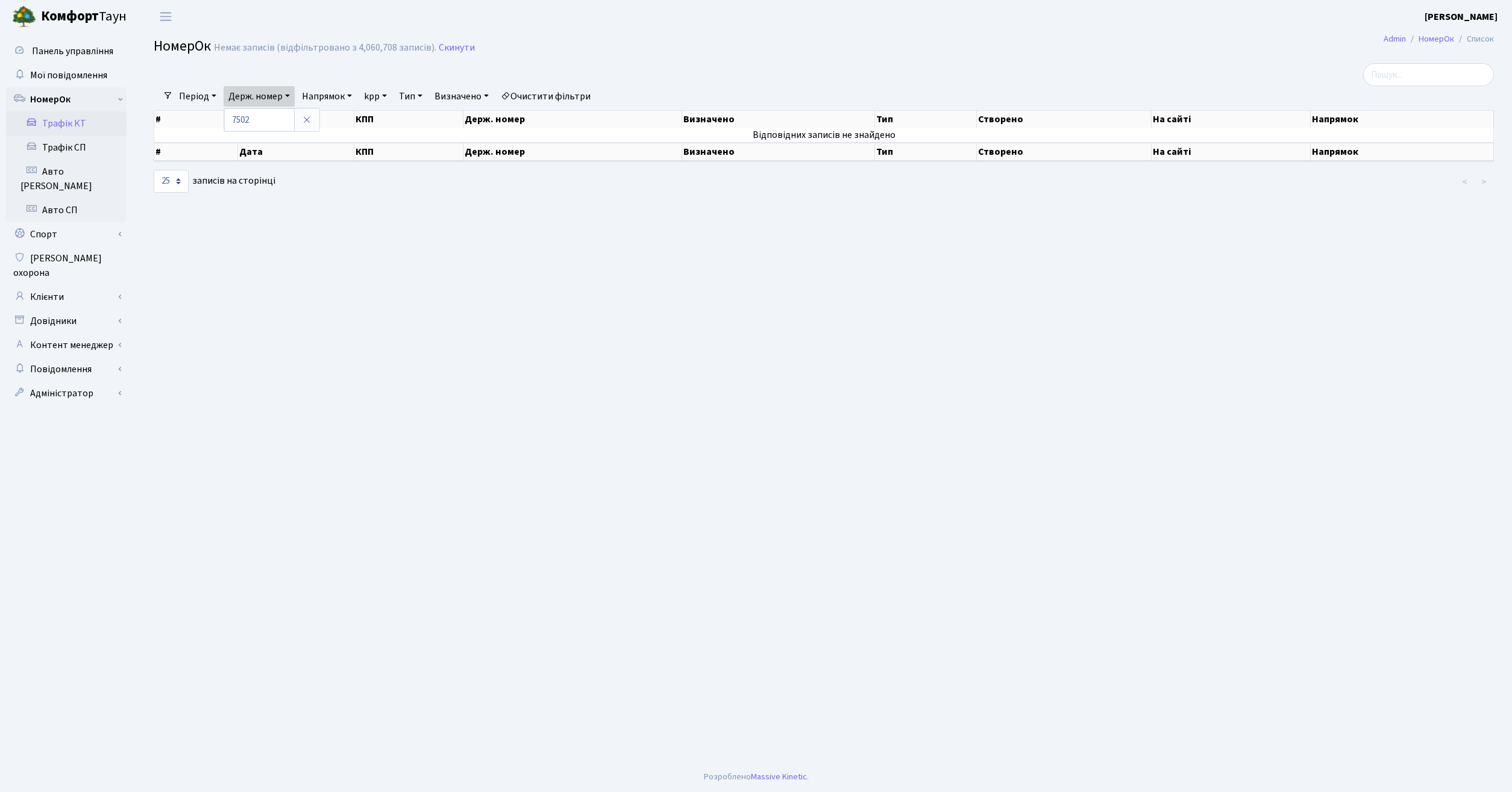
click at [307, 120] on icon at bounding box center [306, 120] width 10 height 10
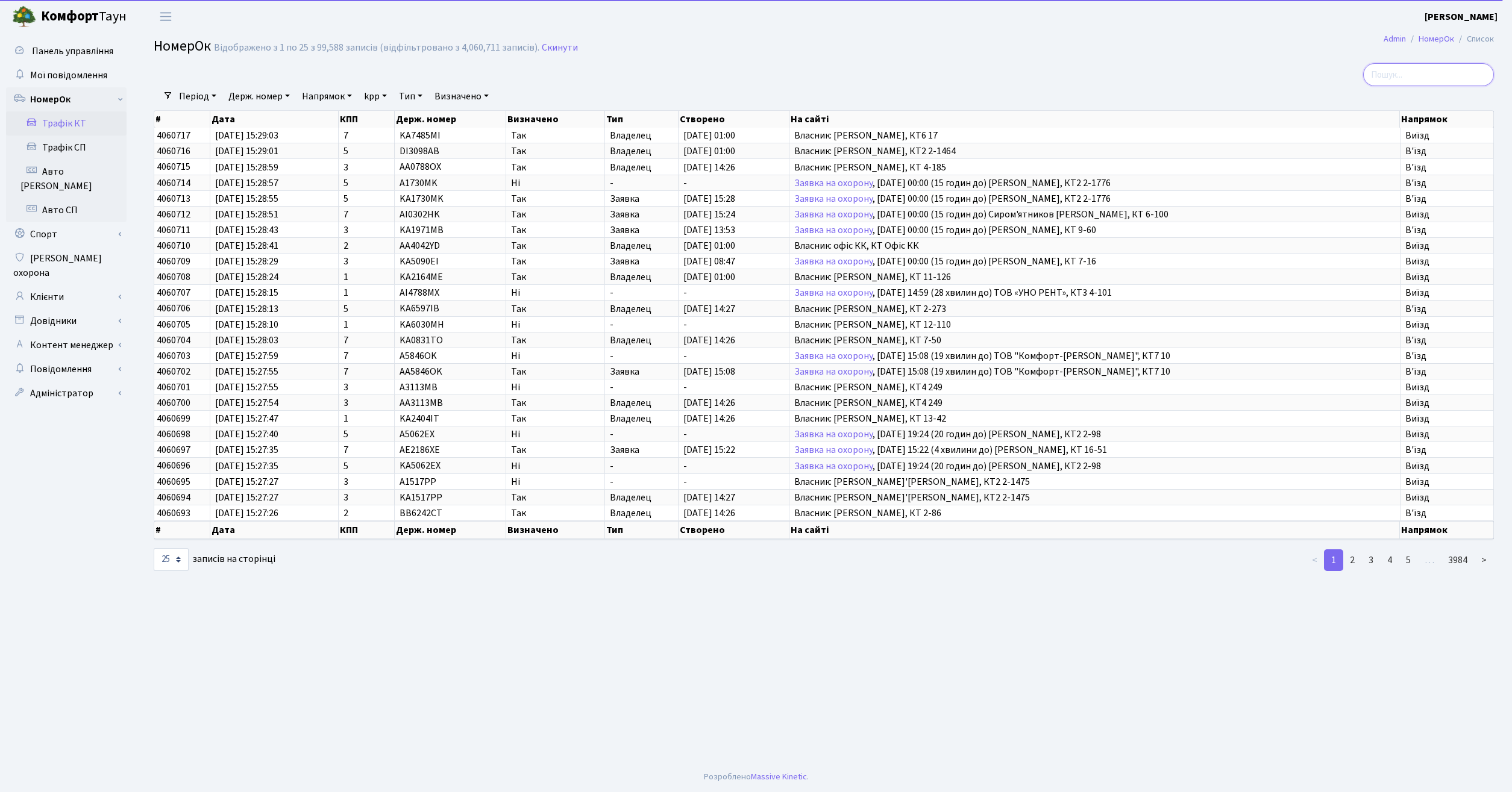
click at [1430, 78] on input "search" at bounding box center [1428, 74] width 131 height 23
type input "7502"
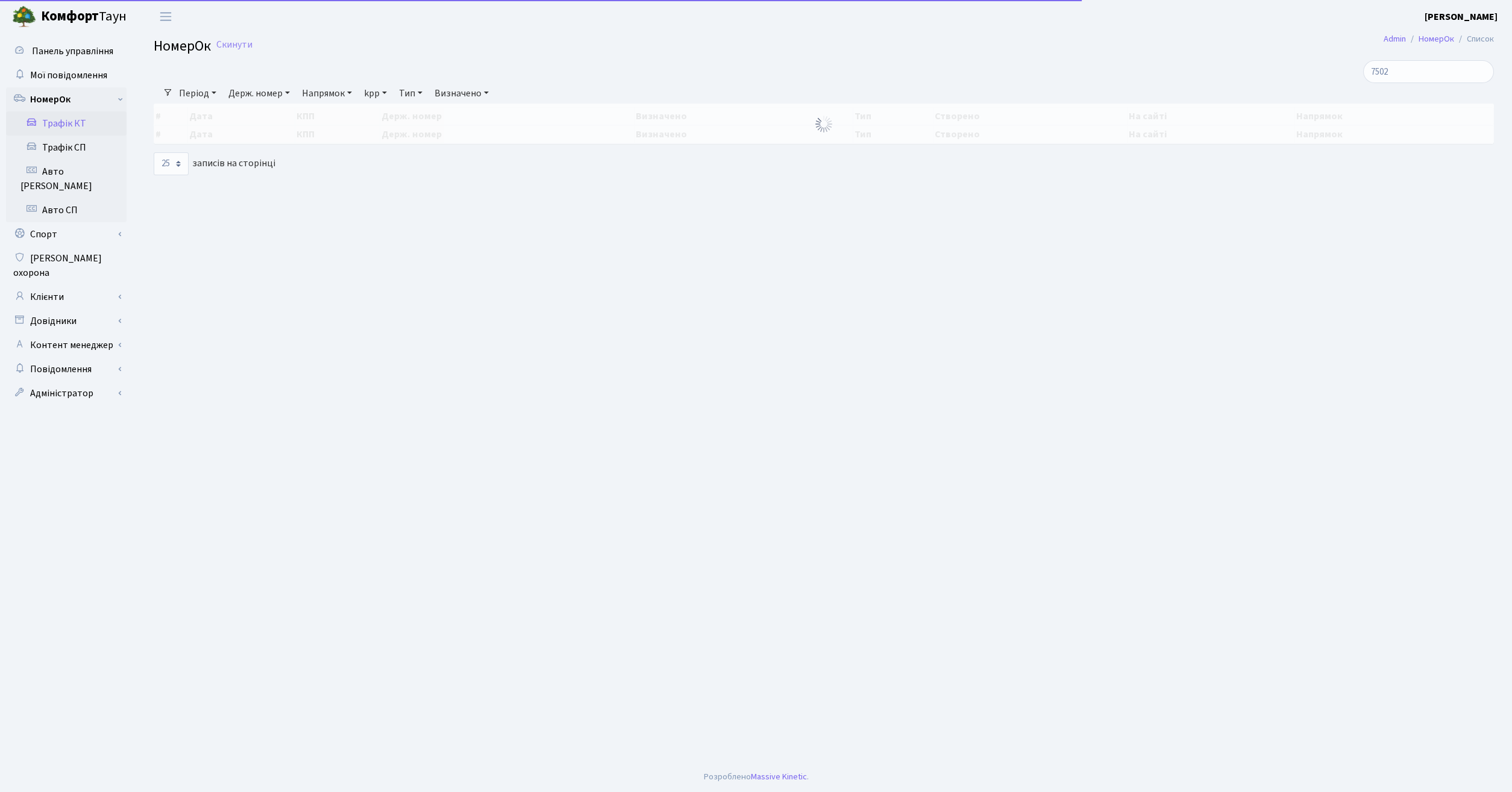
select select "25"
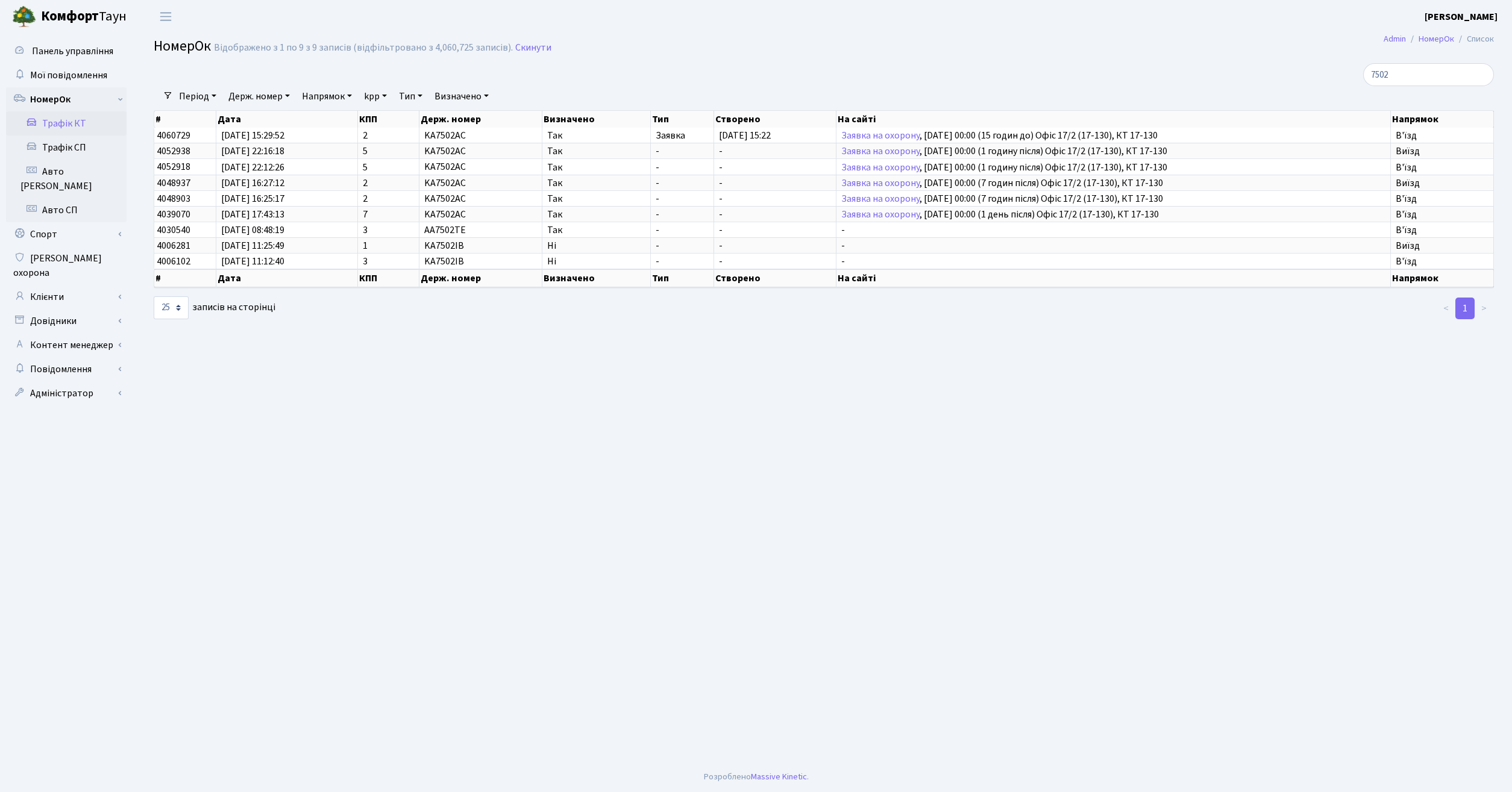
click at [967, 492] on main "Admin НомерОк Список НомерОк Відображено з 1 по 9 з 9 записів (відфільтровано з…" at bounding box center [823, 397] width 1376 height 729
click at [1422, 76] on input "7502" at bounding box center [1428, 74] width 131 height 23
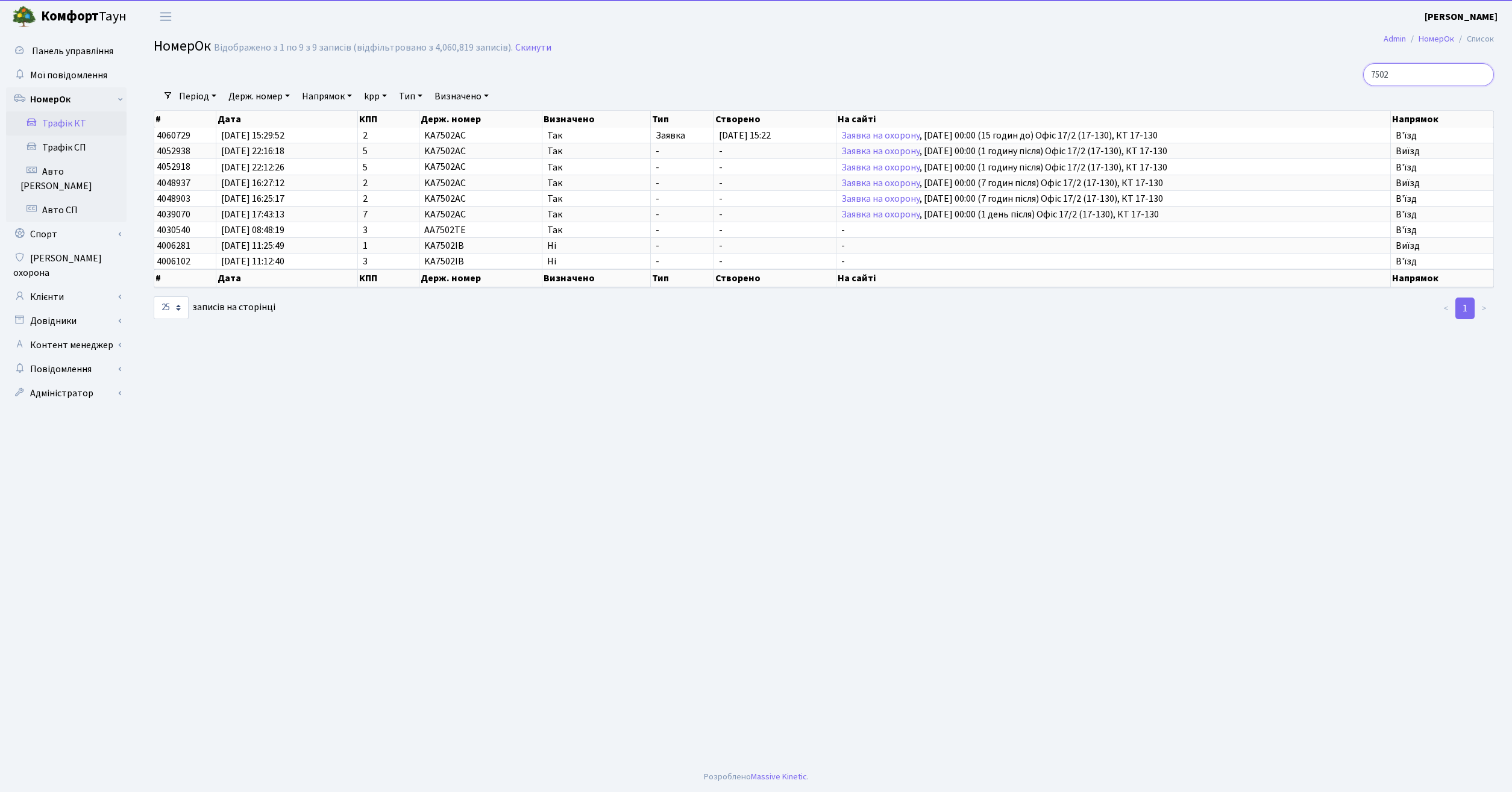
click at [1444, 79] on input "7502" at bounding box center [1428, 74] width 131 height 23
